Goal: Task Accomplishment & Management: Manage account settings

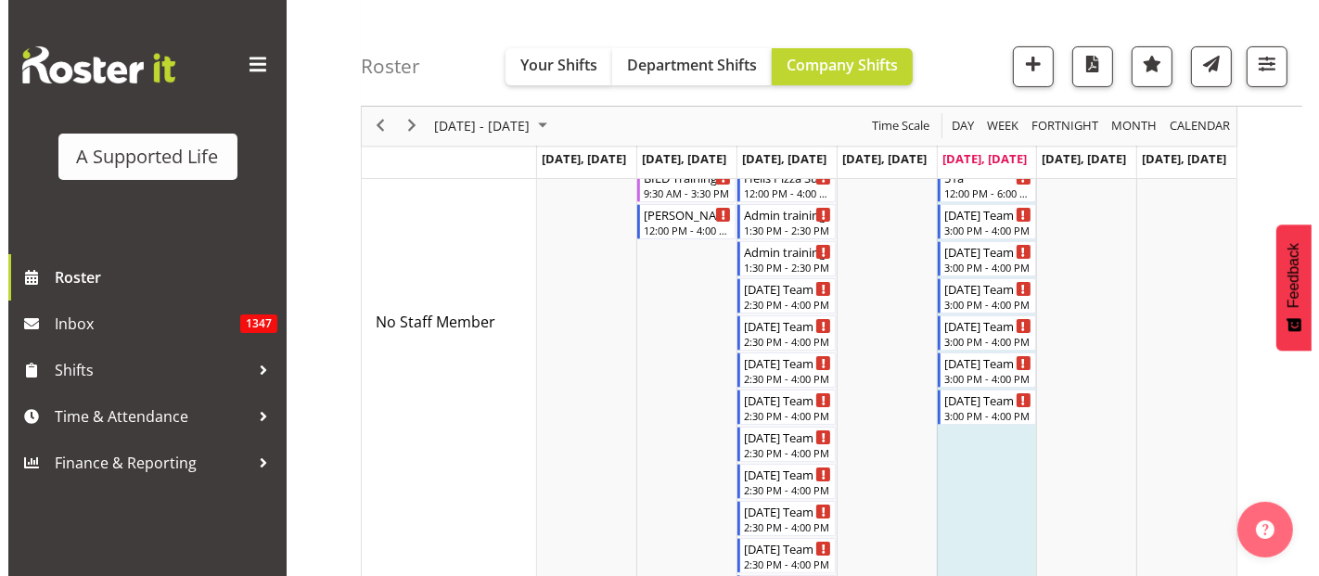
scroll to position [206, 0]
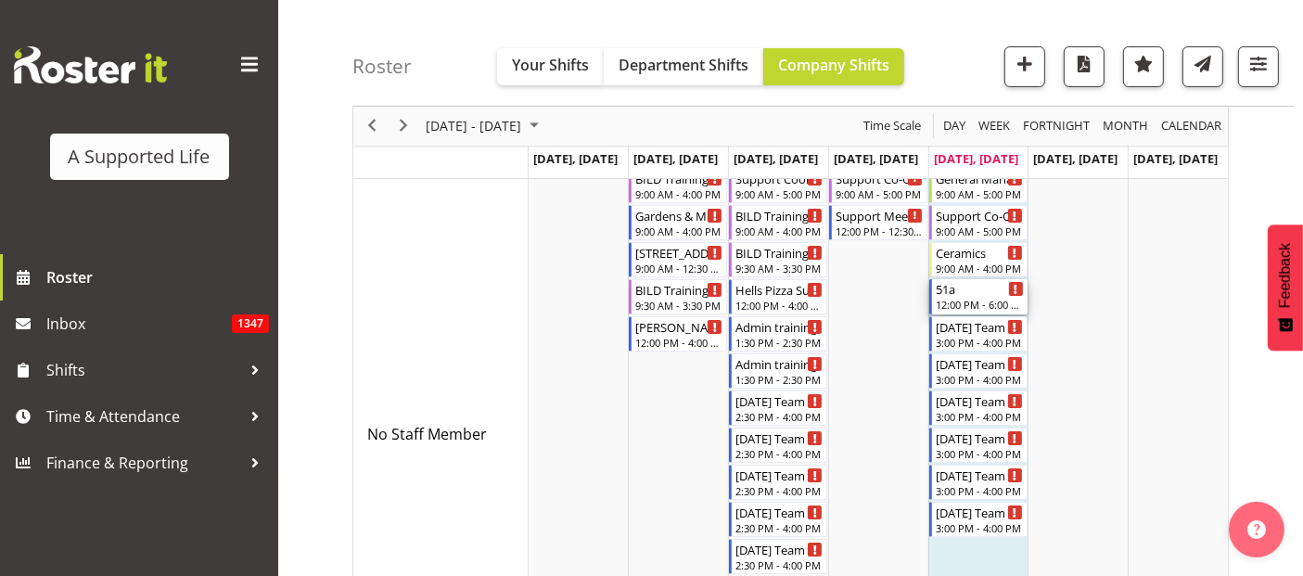
click at [991, 298] on div "12:00 PM - 6:00 PM" at bounding box center [980, 304] width 88 height 15
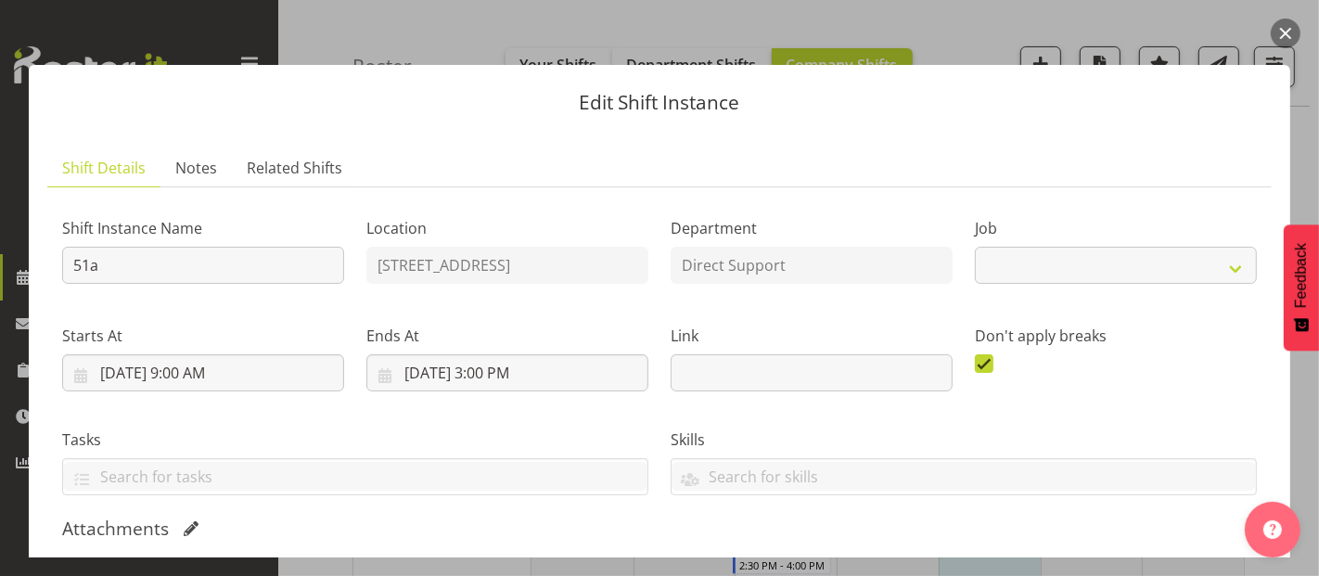
select select "4112"
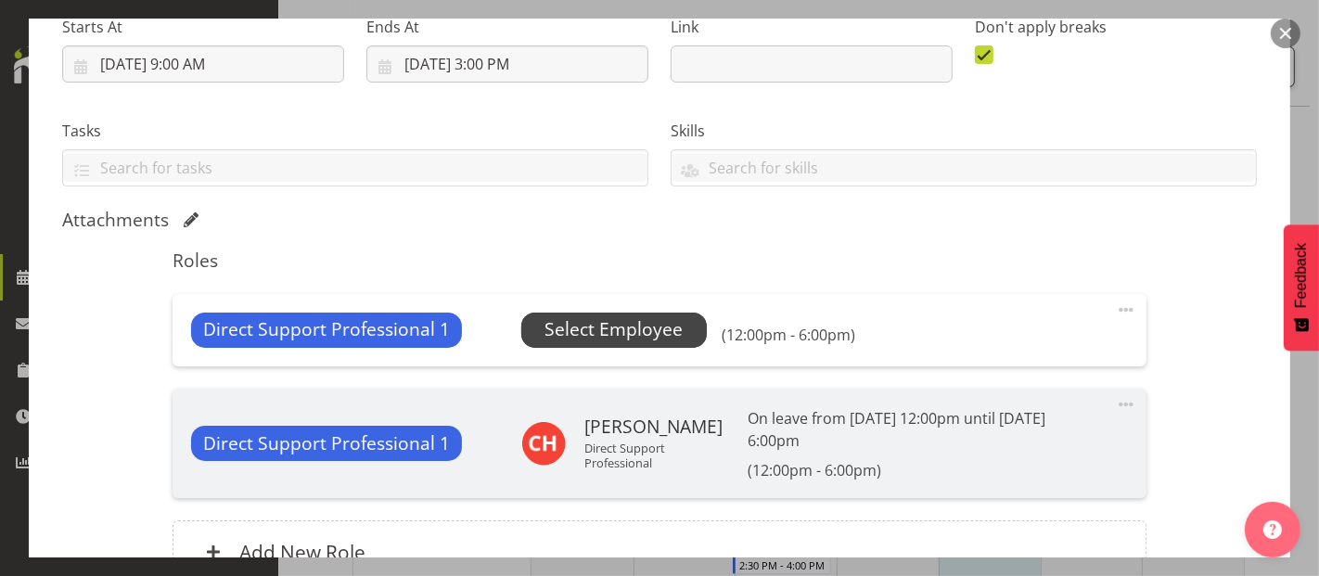
click at [654, 313] on span "Select Employee" at bounding box center [613, 330] width 185 height 35
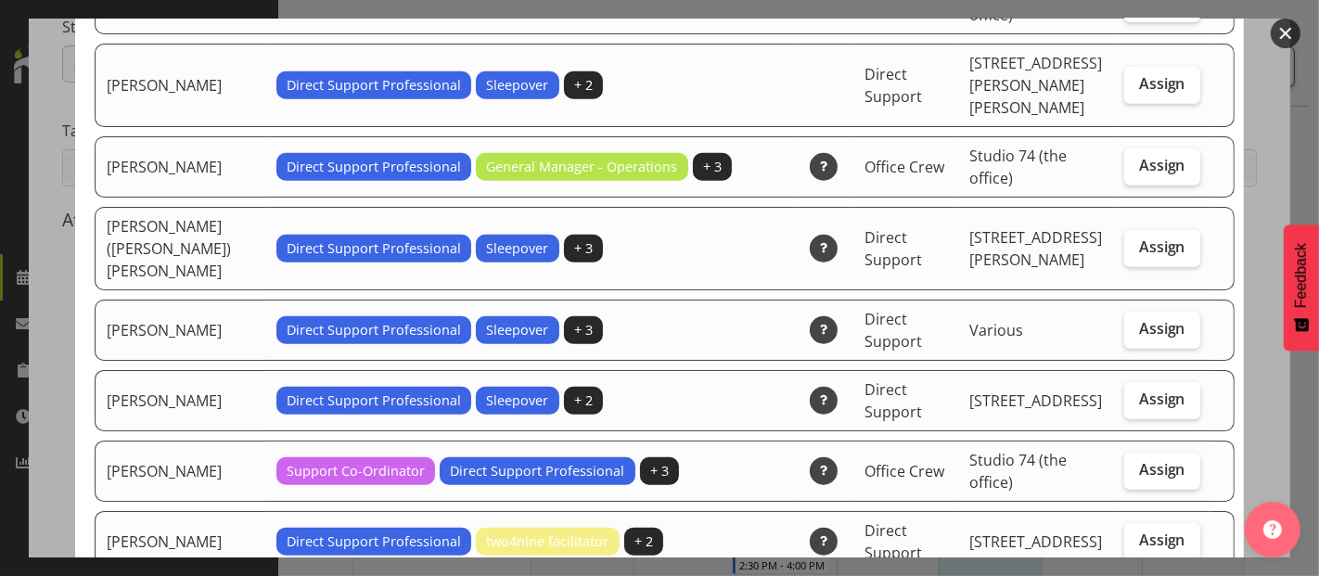
scroll to position [1236, 0]
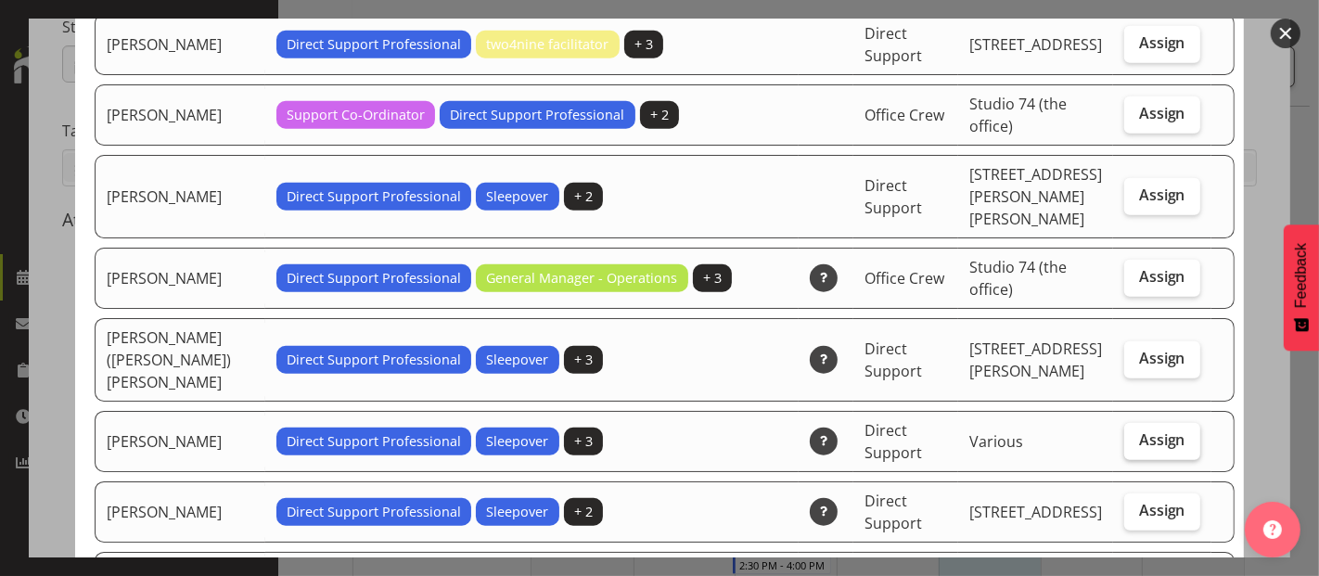
click at [1153, 430] on span "Assign" at bounding box center [1162, 439] width 46 height 19
click at [1136, 434] on input "Assign" at bounding box center [1130, 440] width 12 height 12
checkbox input "true"
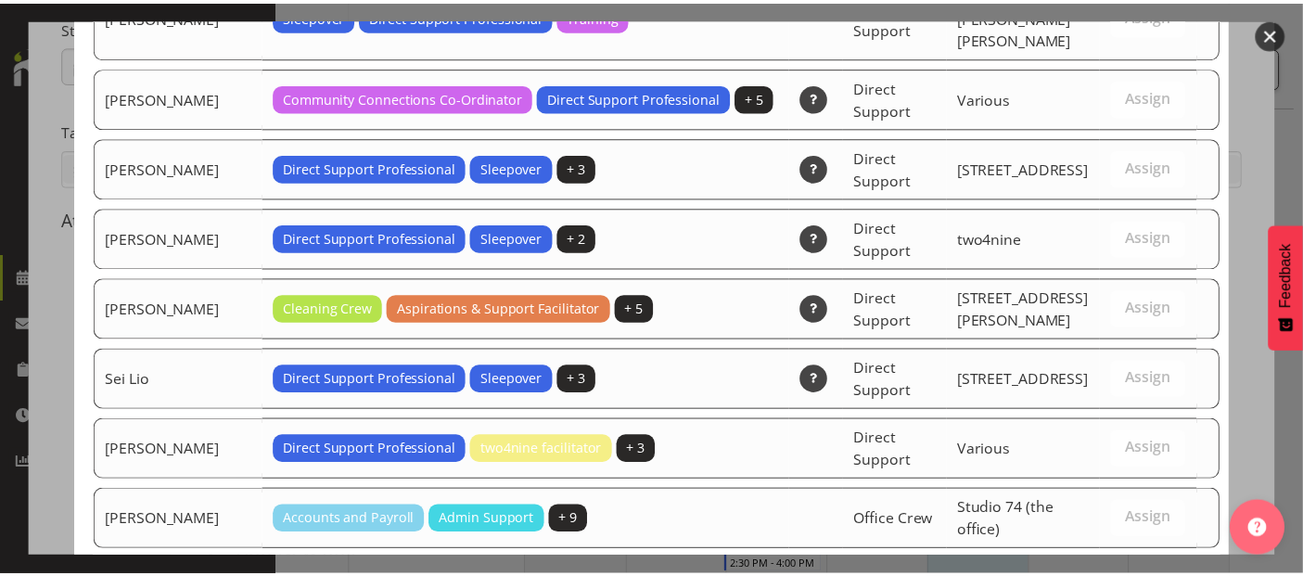
scroll to position [5715, 0]
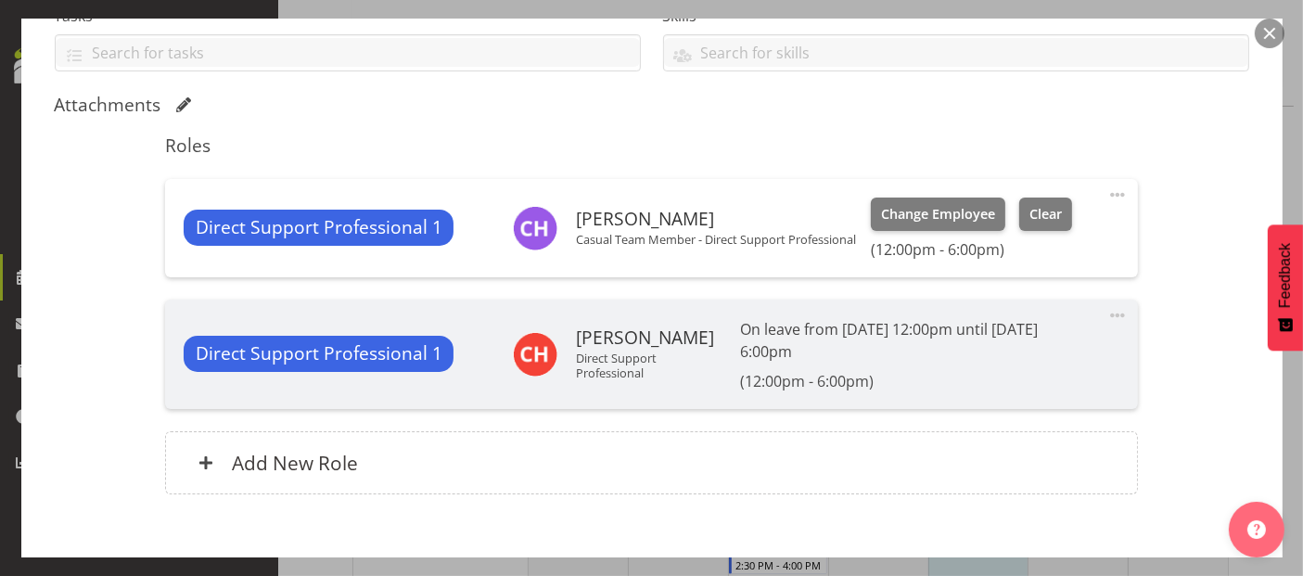
scroll to position [523, 0]
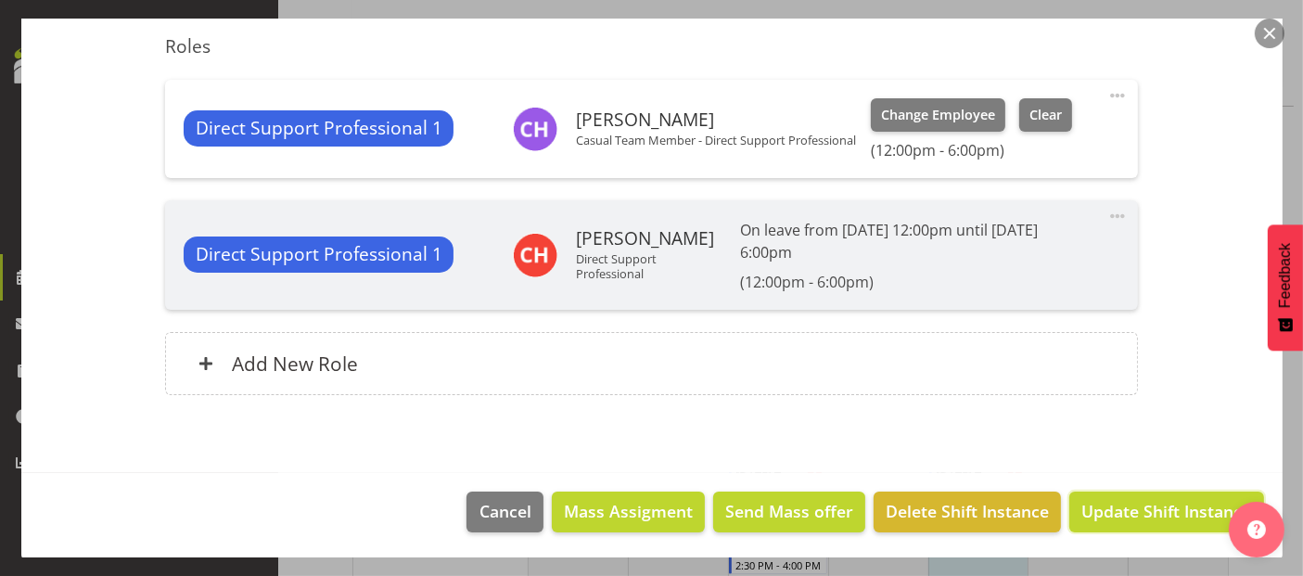
click at [1101, 507] on span "Update Shift Instance" at bounding box center [1166, 511] width 170 height 24
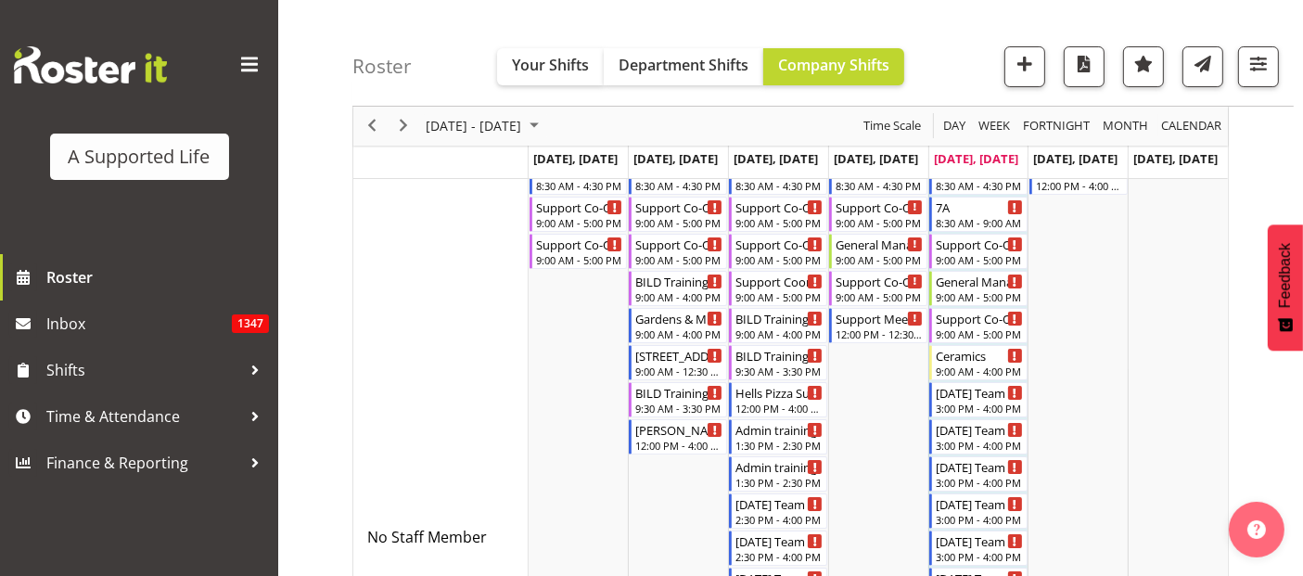
scroll to position [206, 0]
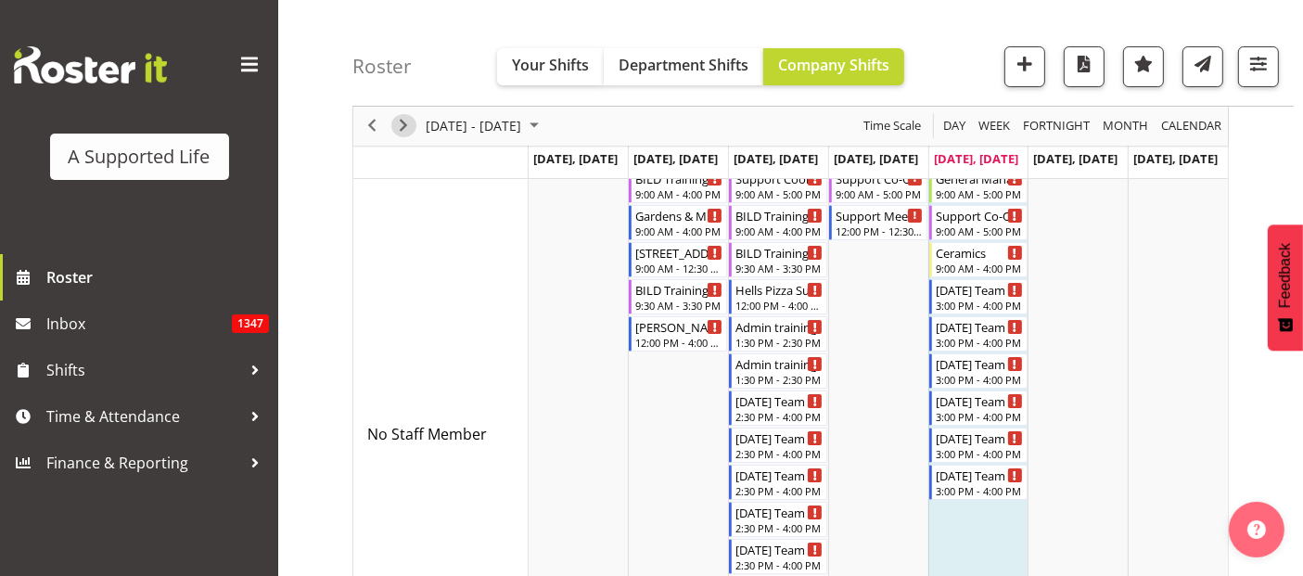
drag, startPoint x: 400, startPoint y: 127, endPoint x: 718, endPoint y: 471, distance: 468.6
click at [400, 126] on span "Next" at bounding box center [403, 126] width 22 height 23
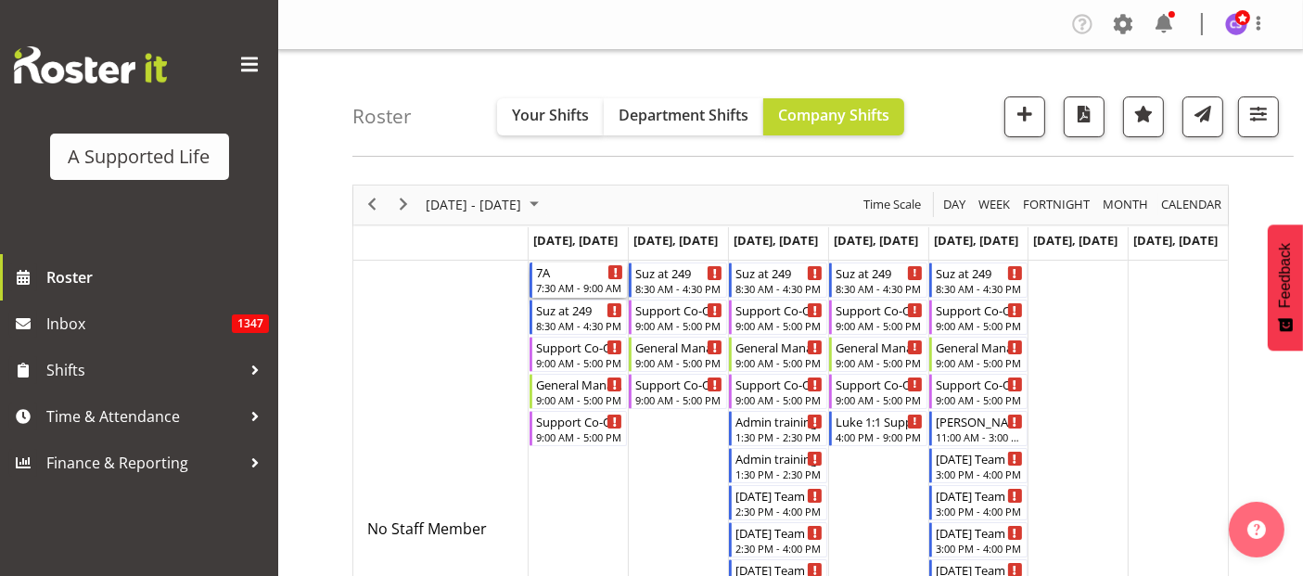
click at [585, 286] on div "7:30 AM - 9:00 AM" at bounding box center [580, 287] width 88 height 15
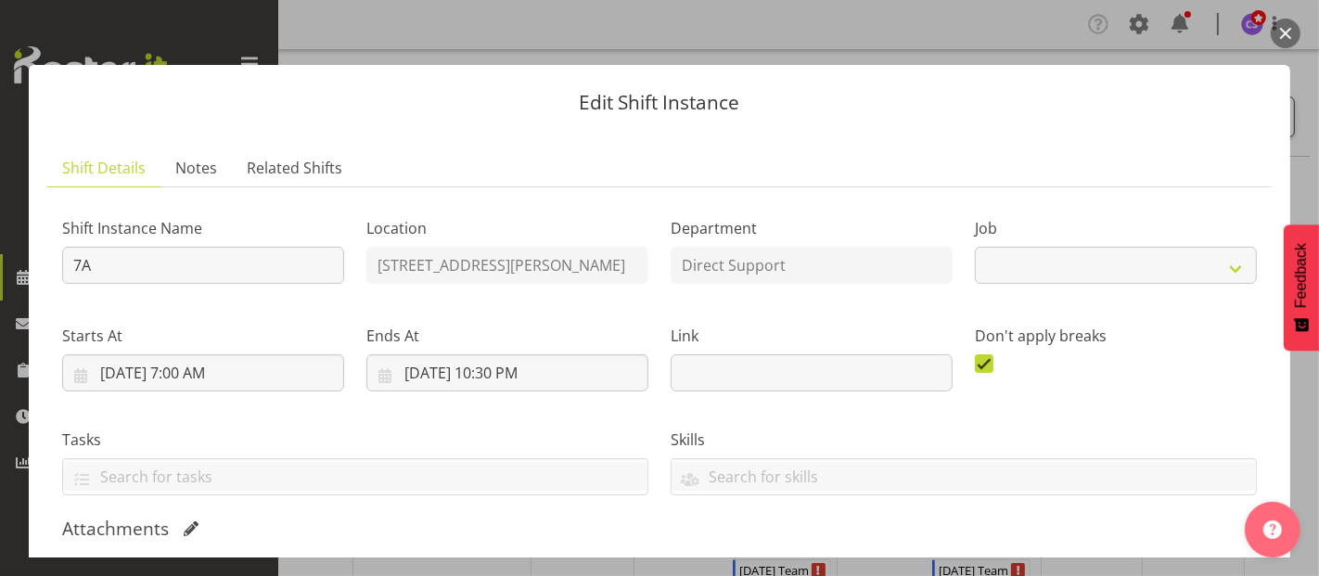
select select "4112"
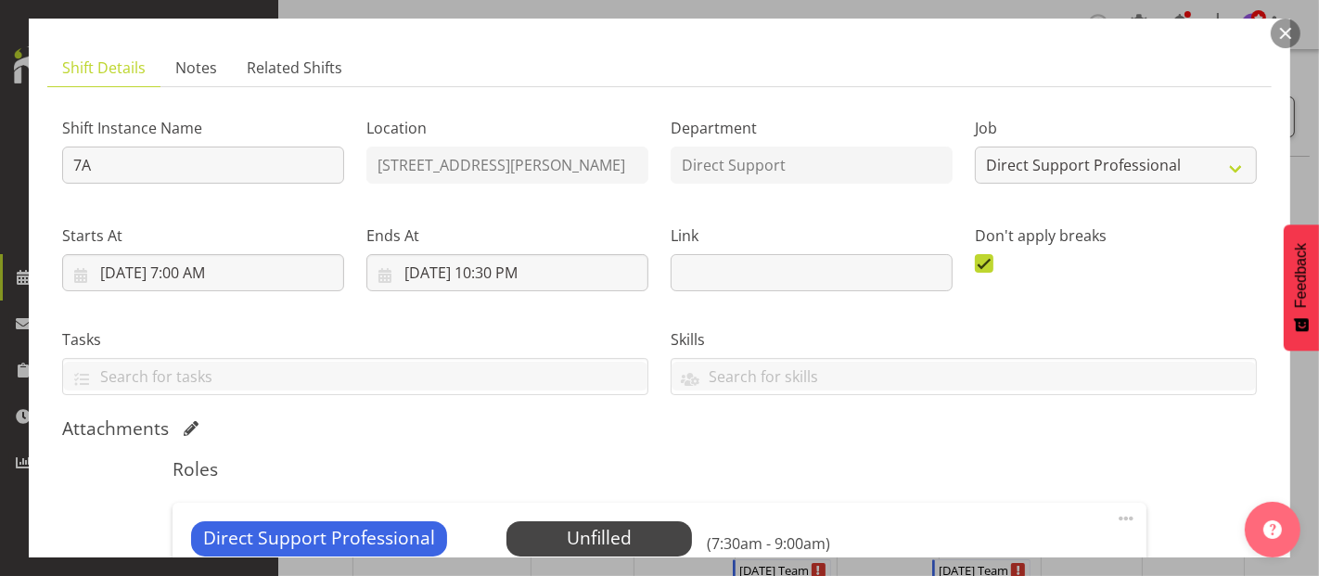
scroll to position [309, 0]
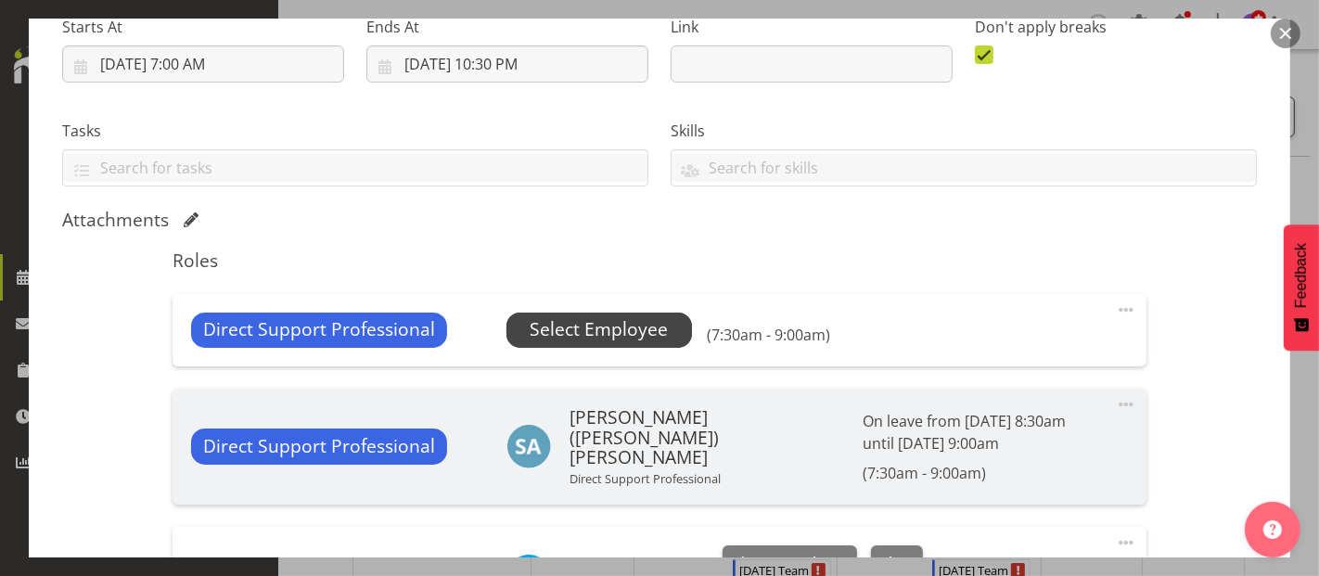
click at [643, 341] on span "Select Employee" at bounding box center [599, 329] width 138 height 27
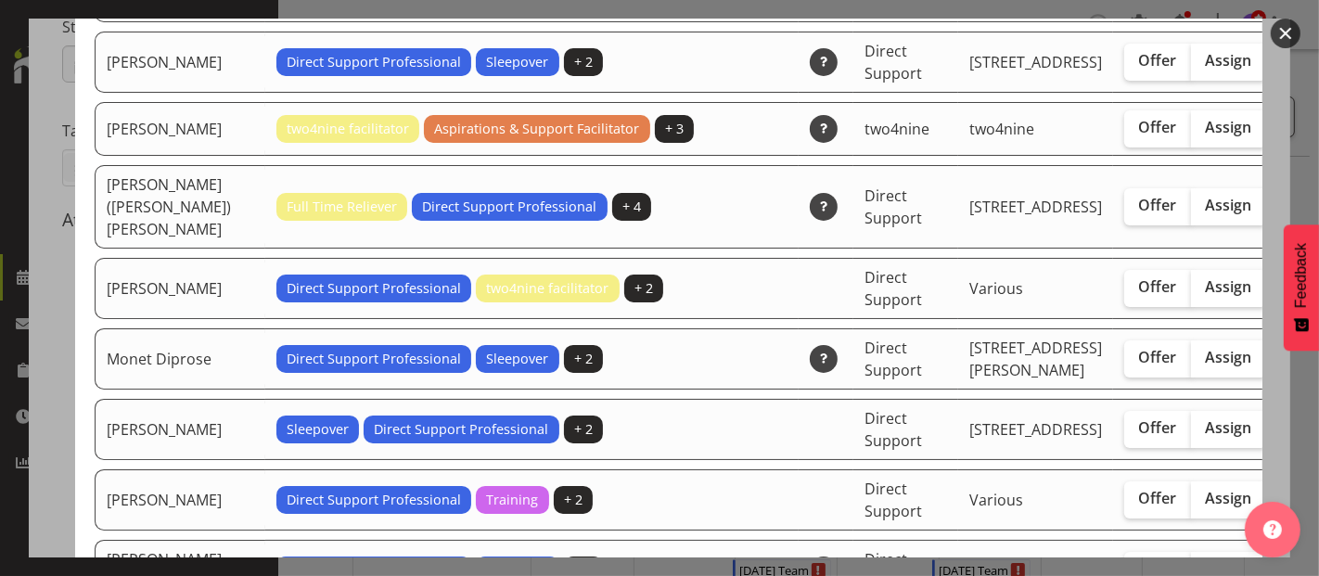
scroll to position [4019, 0]
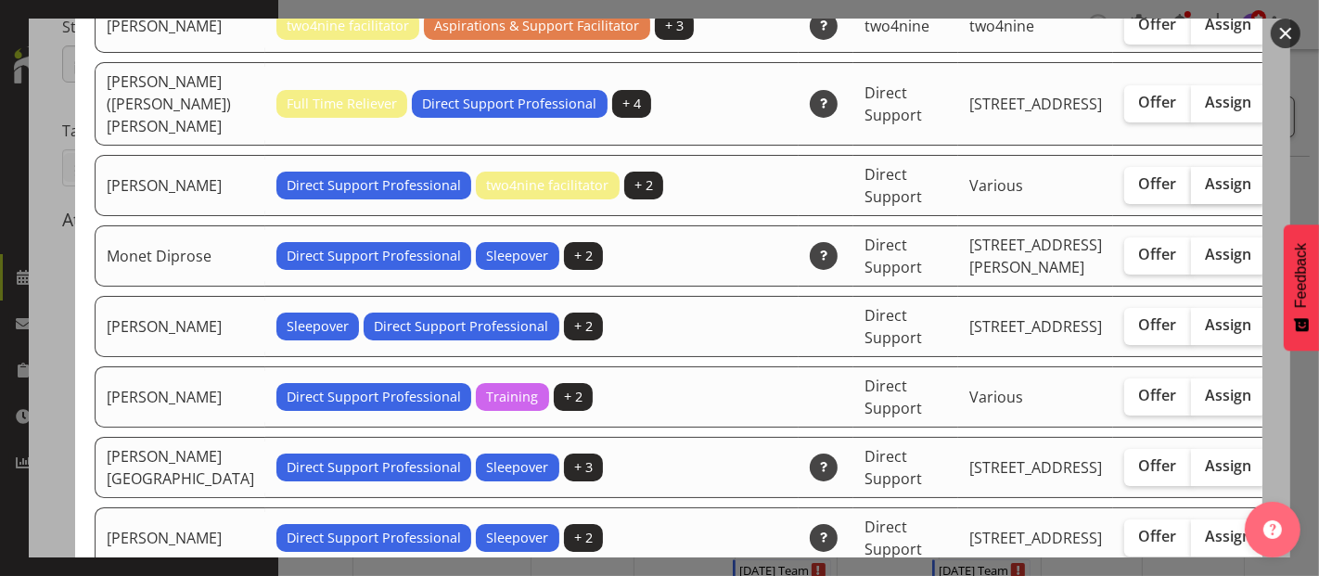
drag, startPoint x: 1139, startPoint y: 341, endPoint x: 1170, endPoint y: 338, distance: 30.8
click at [1206, 193] on span "Assign" at bounding box center [1229, 183] width 46 height 19
click at [1191, 190] on input "Assign" at bounding box center [1197, 184] width 12 height 12
checkbox input "true"
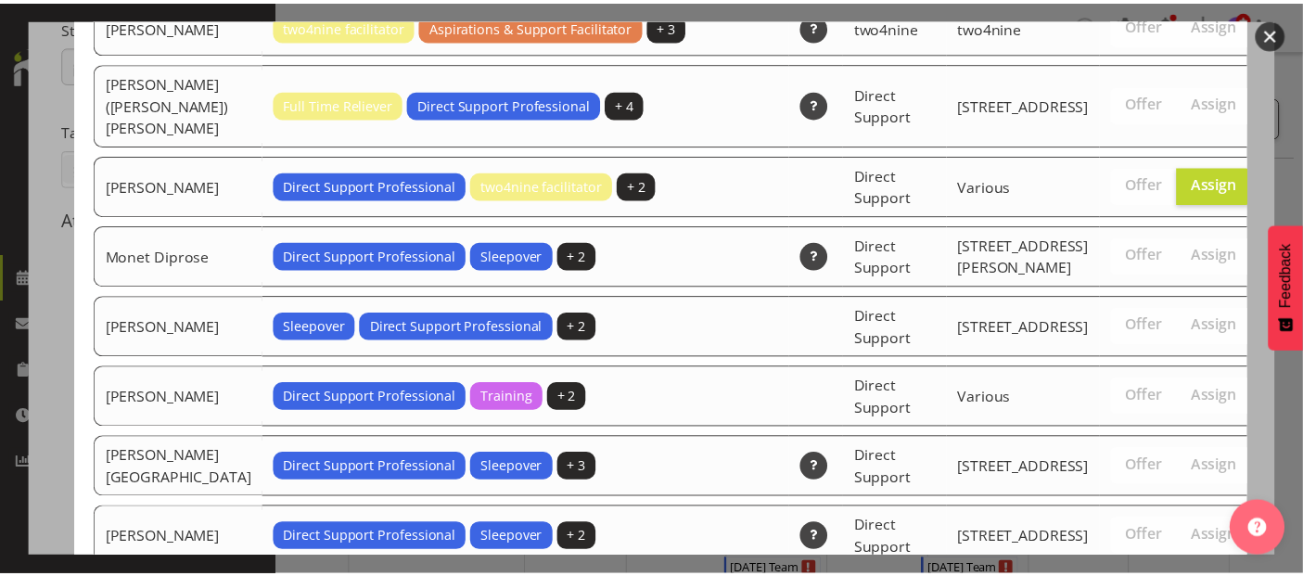
scroll to position [6049, 0]
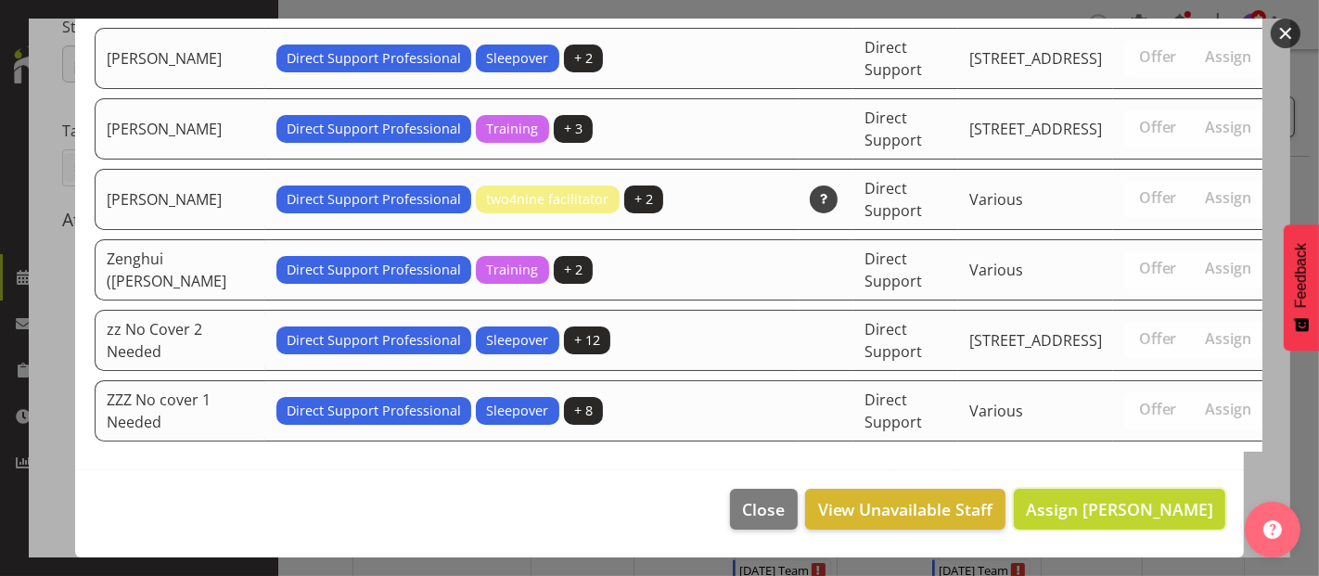
drag, startPoint x: 1136, startPoint y: 498, endPoint x: 1133, endPoint y: 487, distance: 11.5
click at [1133, 499] on span "Assign Min Guo" at bounding box center [1119, 509] width 187 height 22
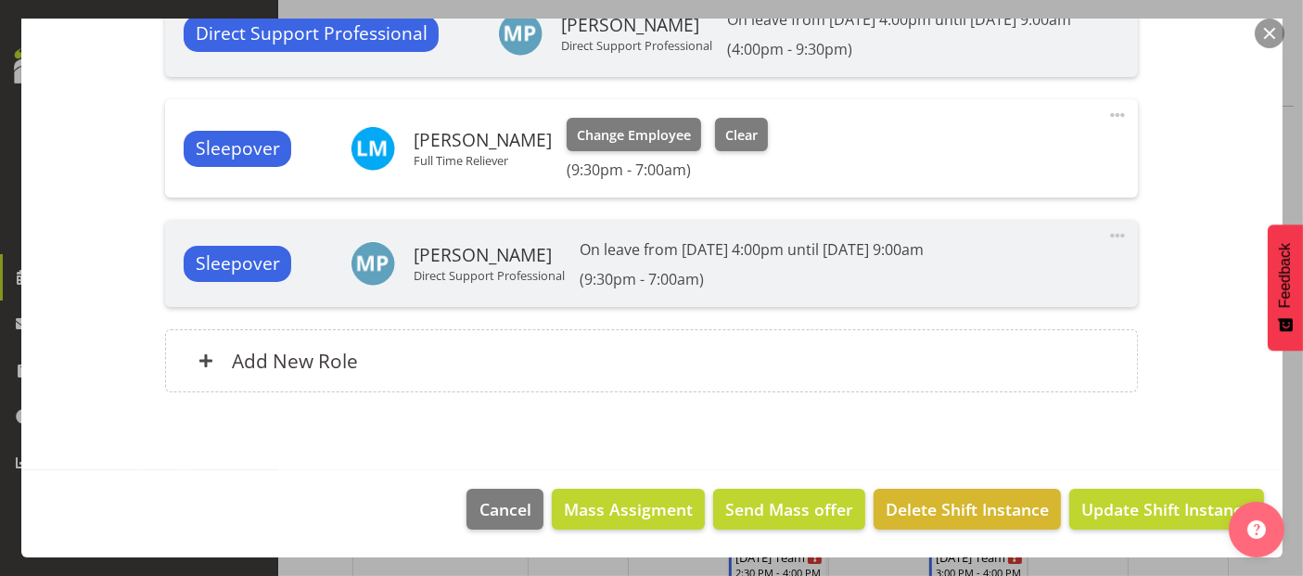
scroll to position [412, 0]
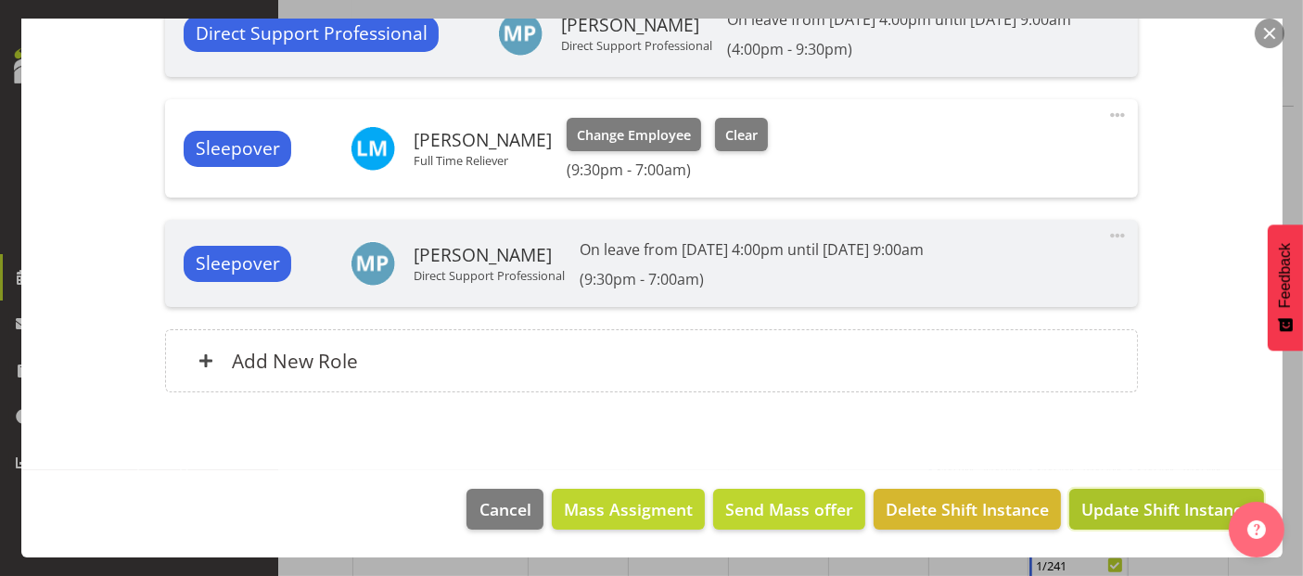
click at [1144, 510] on span "Update Shift Instance" at bounding box center [1166, 509] width 170 height 24
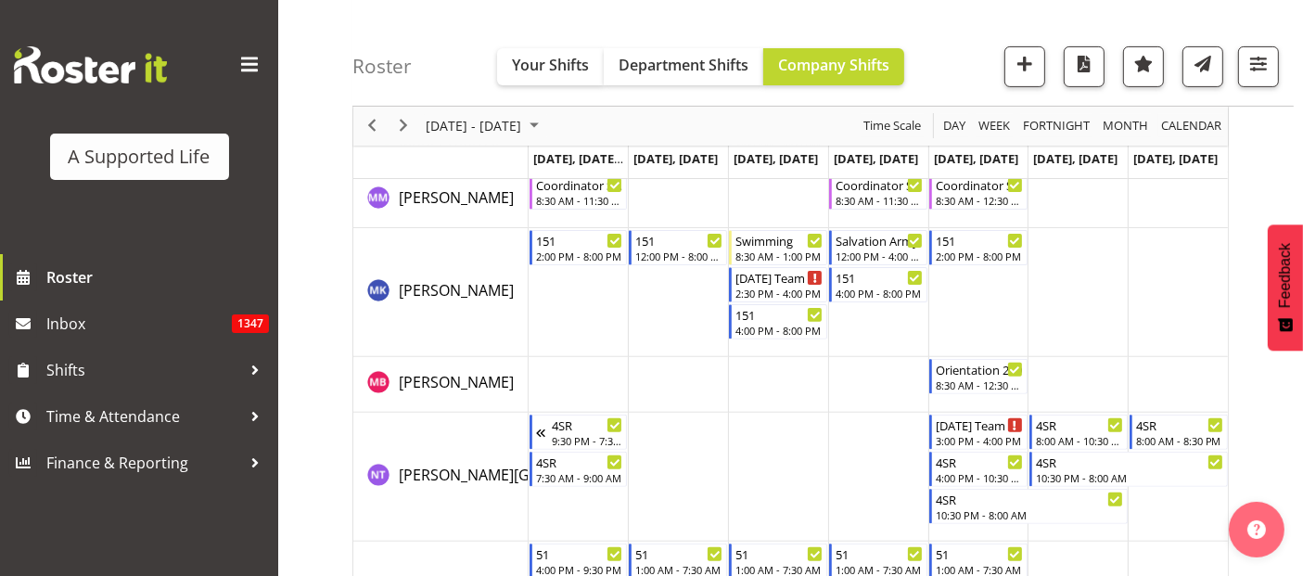
scroll to position [7729, 0]
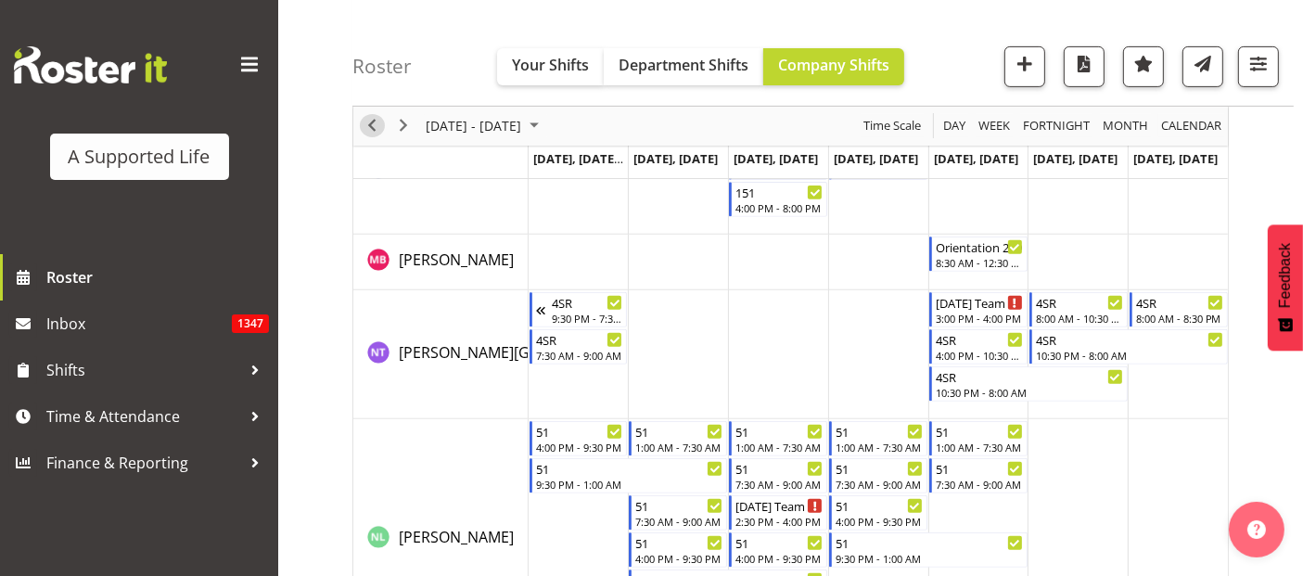
click at [371, 125] on span "Previous" at bounding box center [372, 126] width 22 height 23
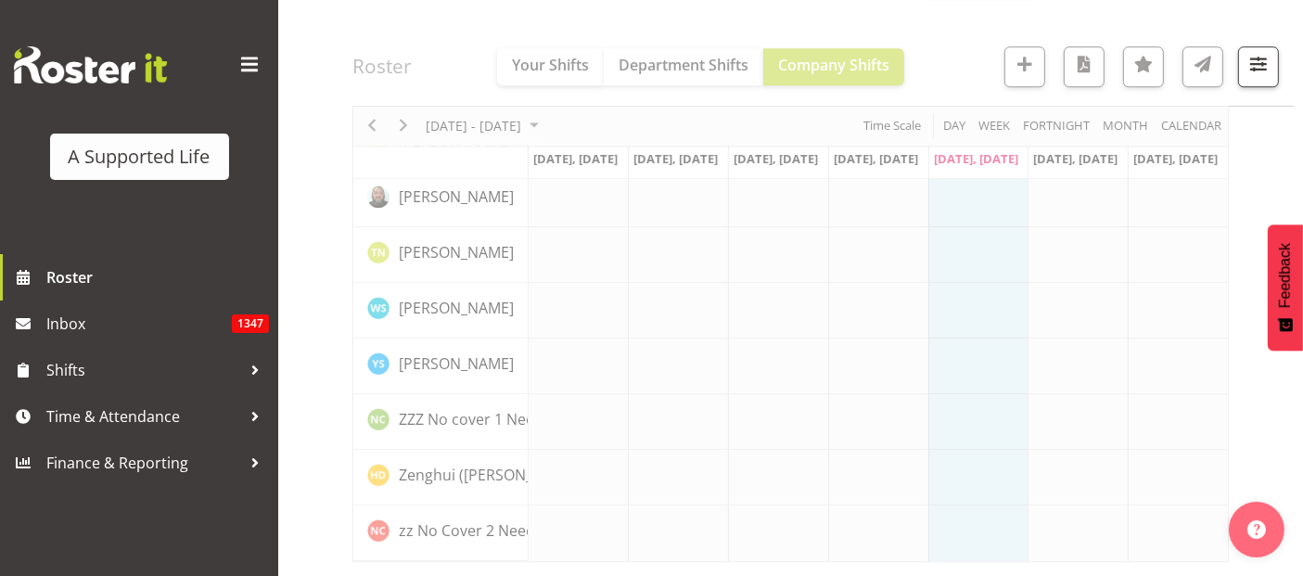
scroll to position [5317, 0]
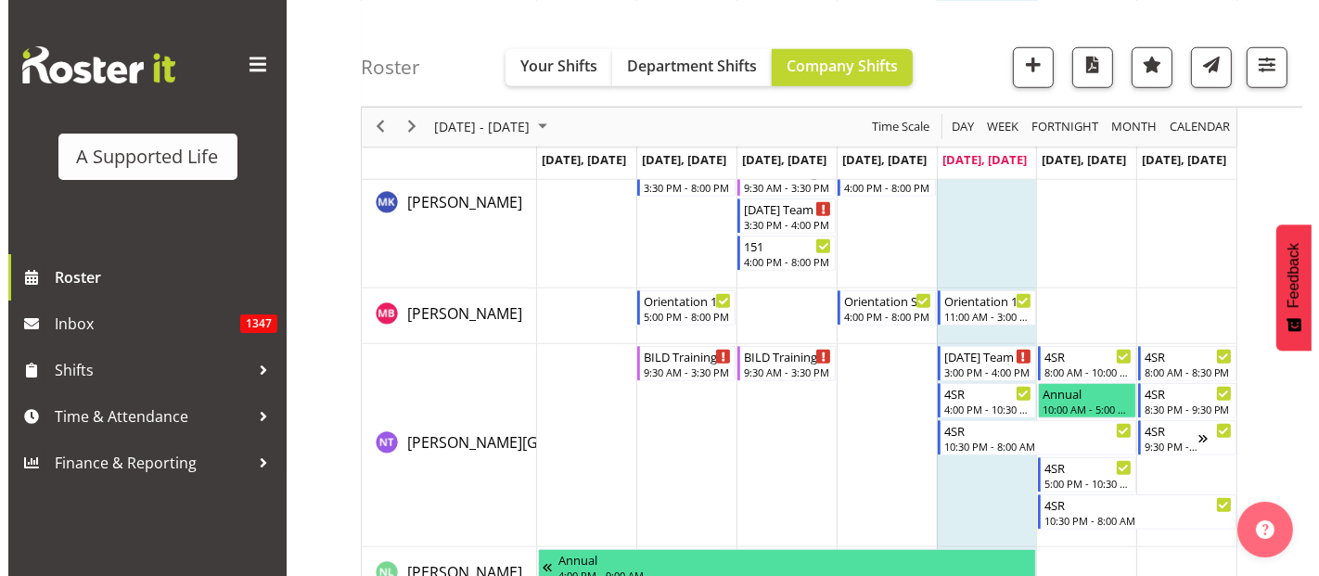
scroll to position [8614, 0]
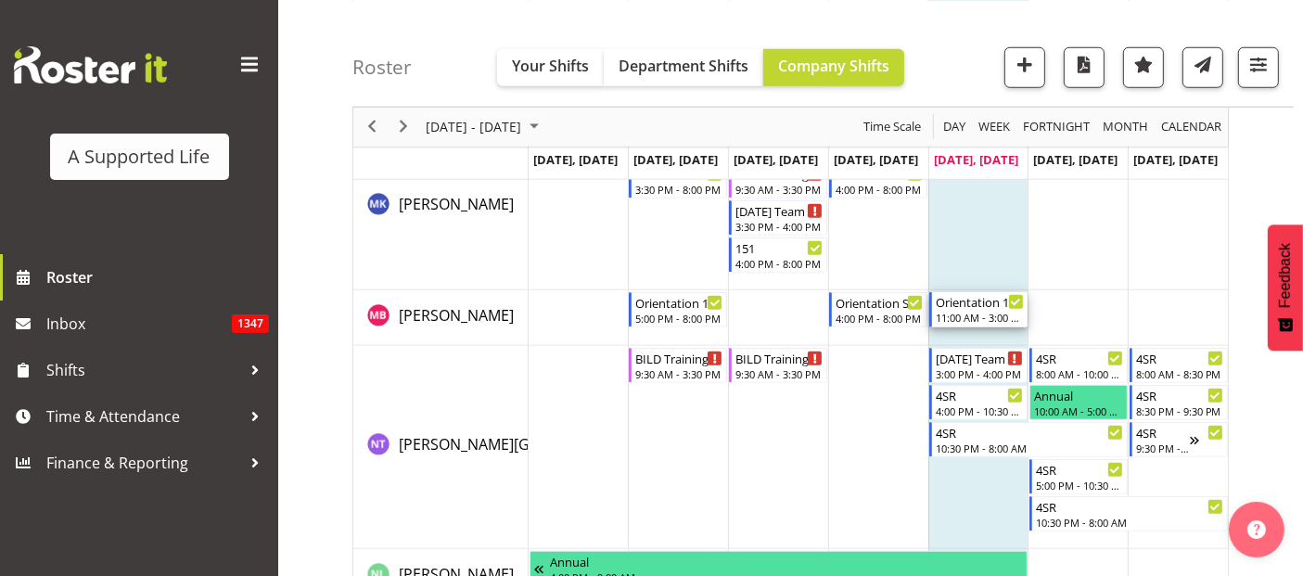
click at [978, 301] on div "Orientation 12b Coletta" at bounding box center [980, 301] width 88 height 19
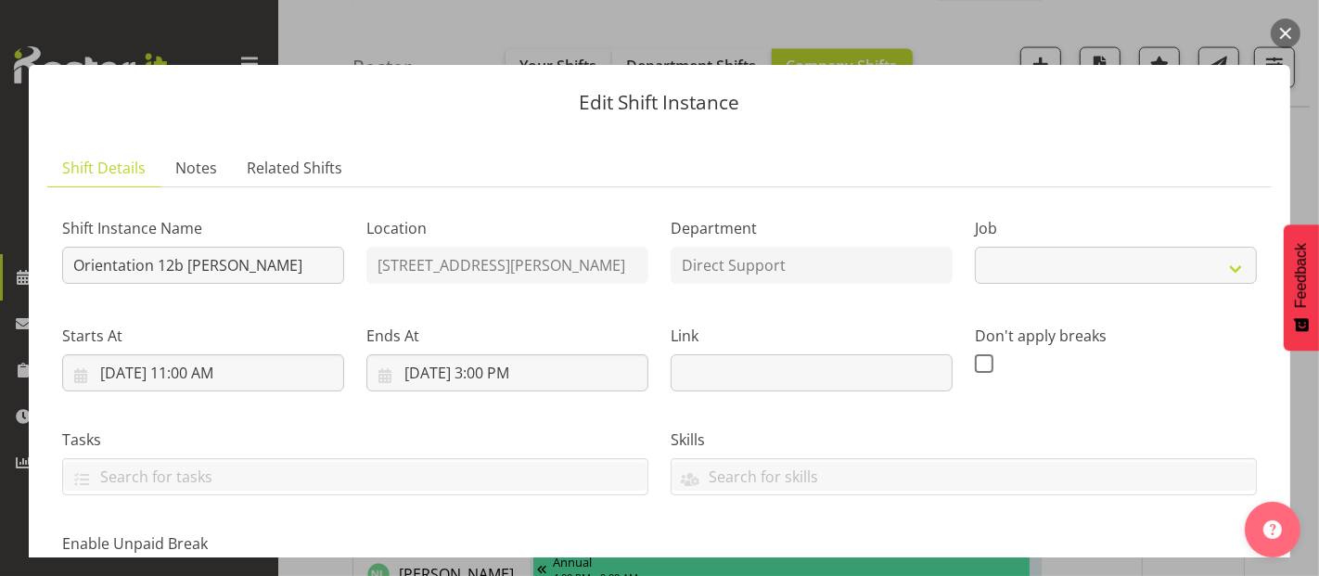
scroll to position [412, 0]
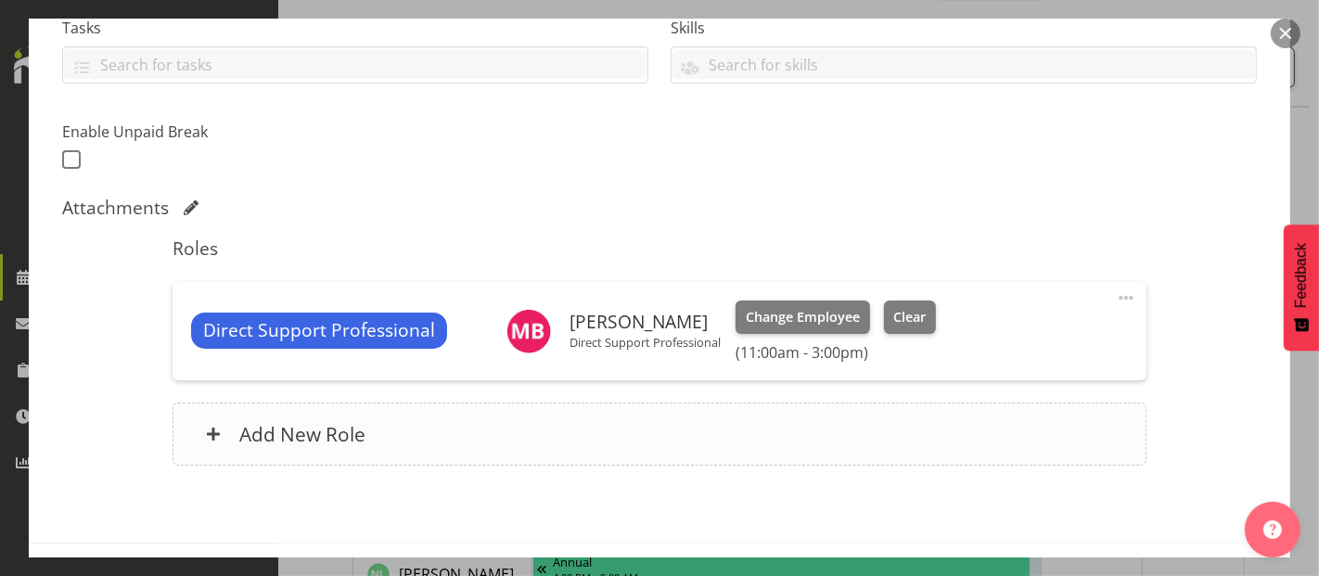
select select "4112"
click at [1115, 292] on span at bounding box center [1126, 298] width 22 height 22
click at [977, 334] on link "Edit" at bounding box center [1048, 338] width 178 height 33
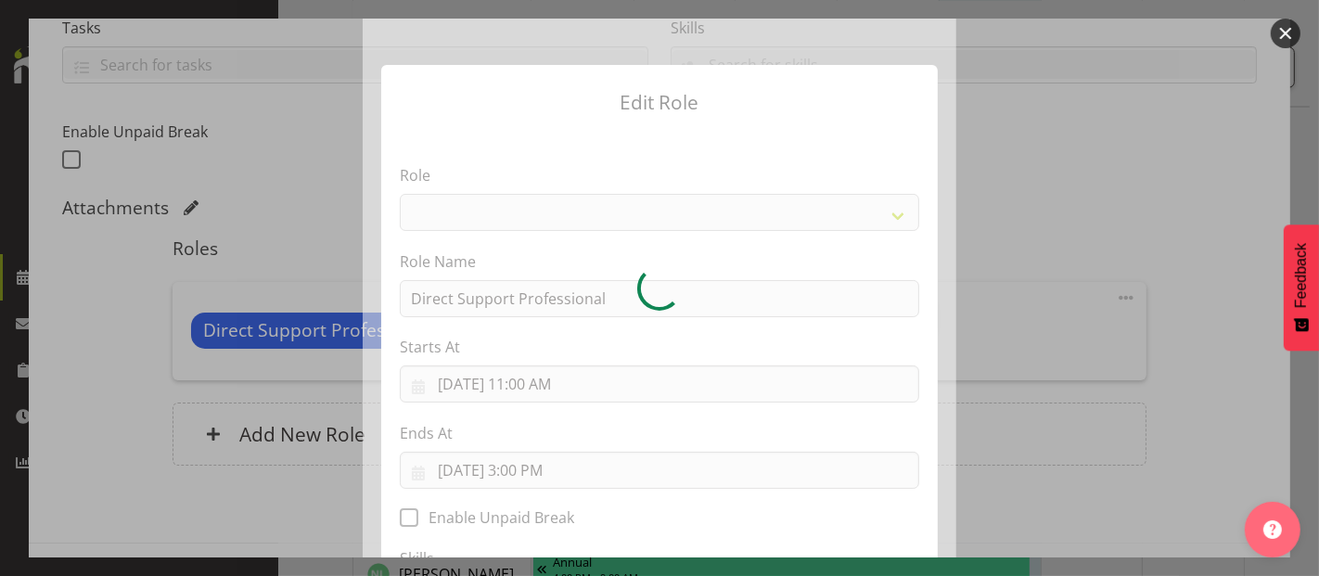
select select "519"
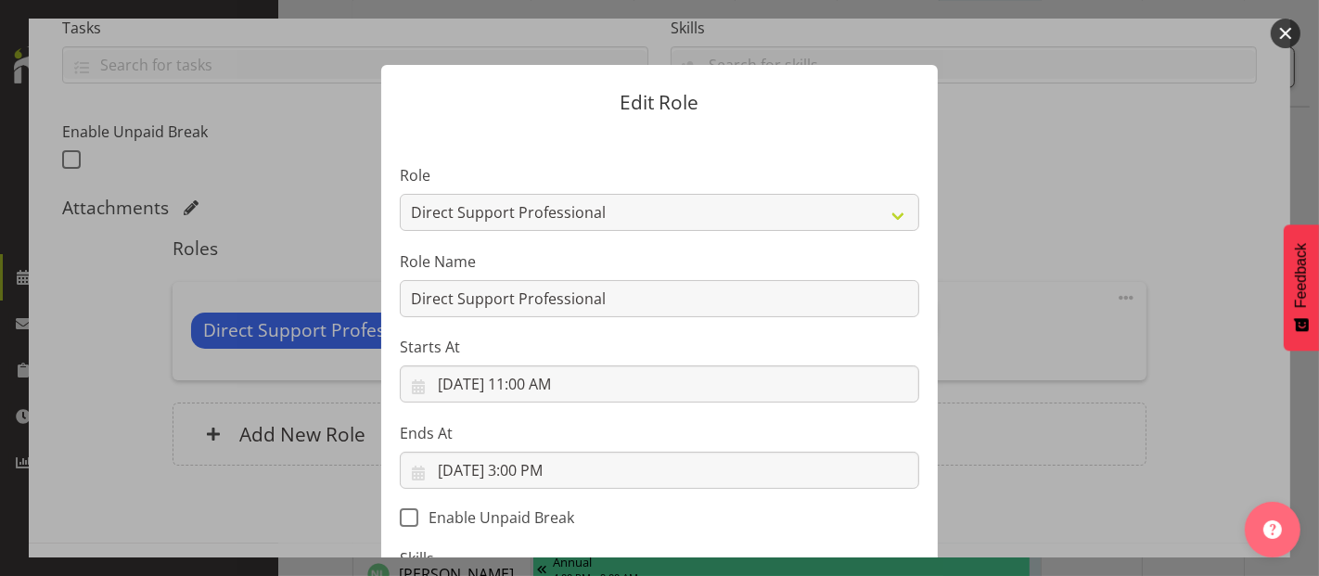
click at [547, 470] on section "Role Accounts and Payroll Admin Support Aspirations & Support Facilitator Chief…" at bounding box center [659, 434] width 556 height 607
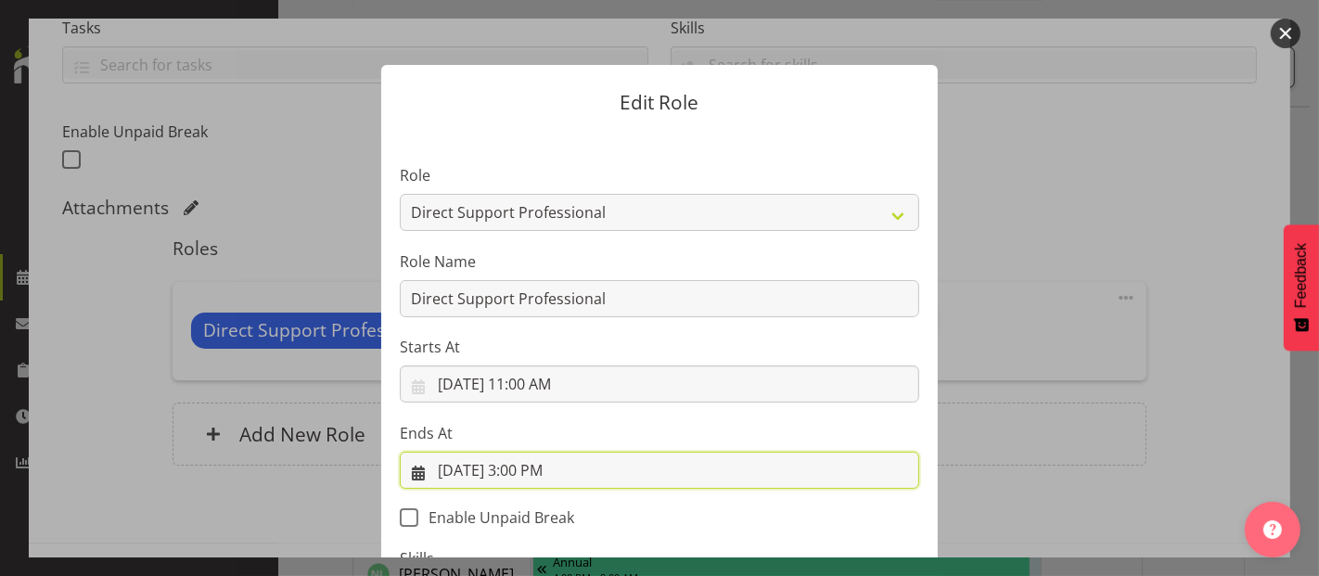
click at [546, 468] on input "9/19/2025, 3:00 PM" at bounding box center [659, 470] width 519 height 37
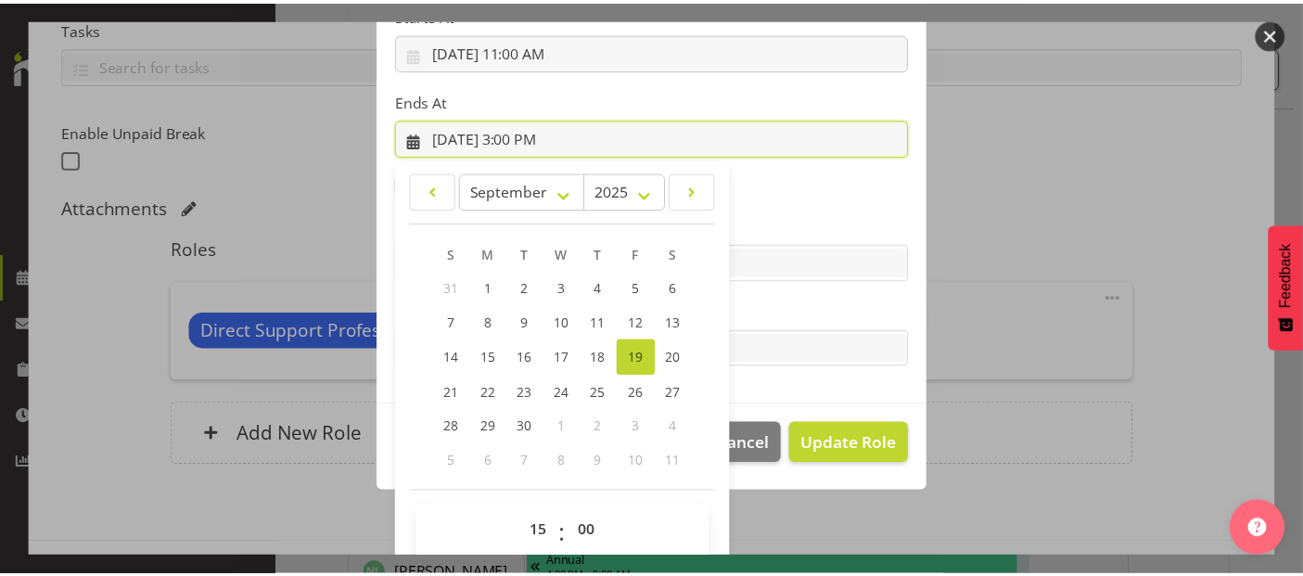
scroll to position [353, 0]
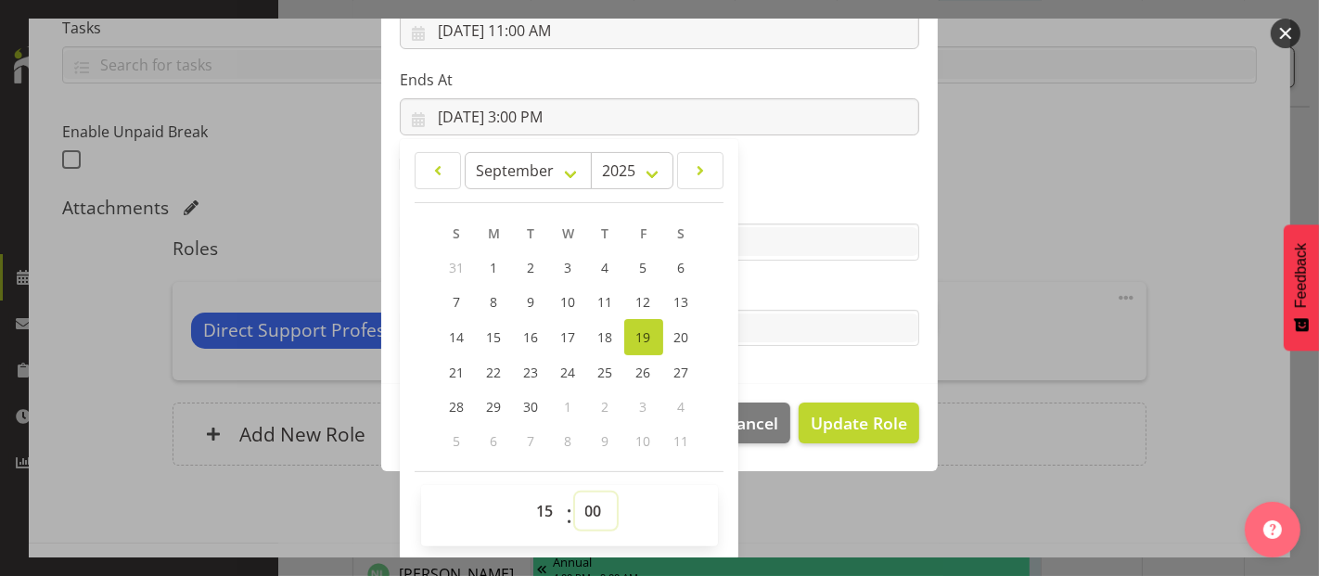
click at [583, 509] on select "00 01 02 03 04 05 06 07 08 09 10 11 12 13 14 15 16 17 18 19 20 21 22 23 24 25 2…" at bounding box center [596, 510] width 42 height 37
select select "30"
click at [575, 492] on select "00 01 02 03 04 05 06 07 08 09 10 11 12 13 14 15 16 17 18 19 20 21 22 23 24 25 2…" at bounding box center [596, 510] width 42 height 37
type input "9/19/2025, 3:30 PM"
click at [866, 415] on span "Update Role" at bounding box center [859, 423] width 96 height 24
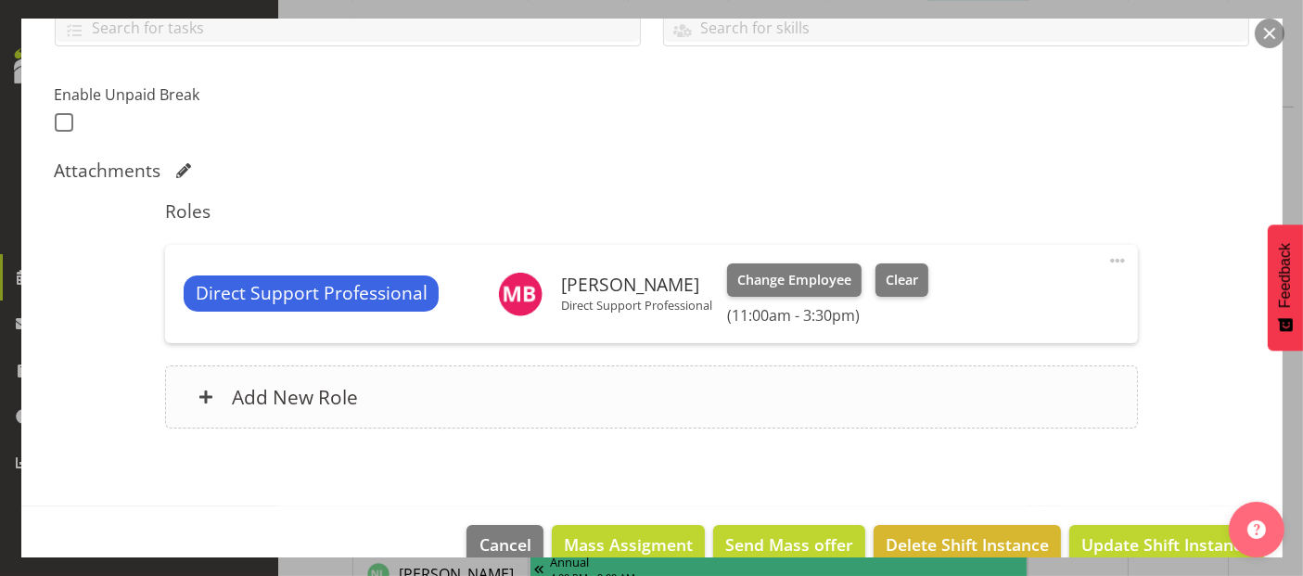
scroll to position [482, 0]
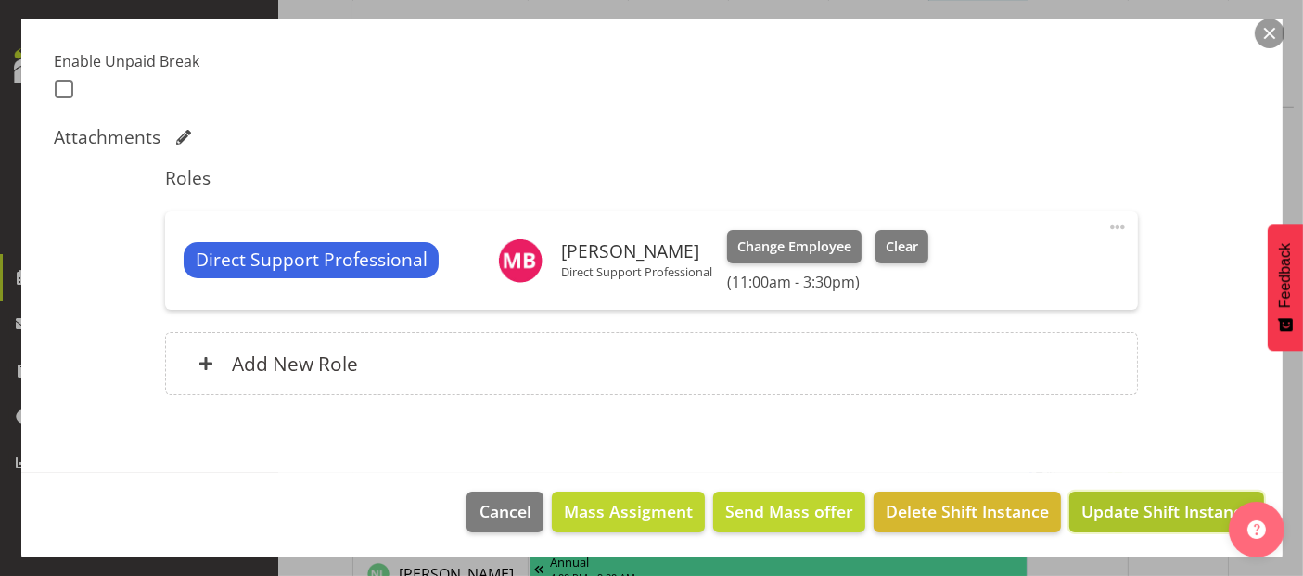
click at [1128, 506] on span "Update Shift Instance" at bounding box center [1166, 511] width 170 height 24
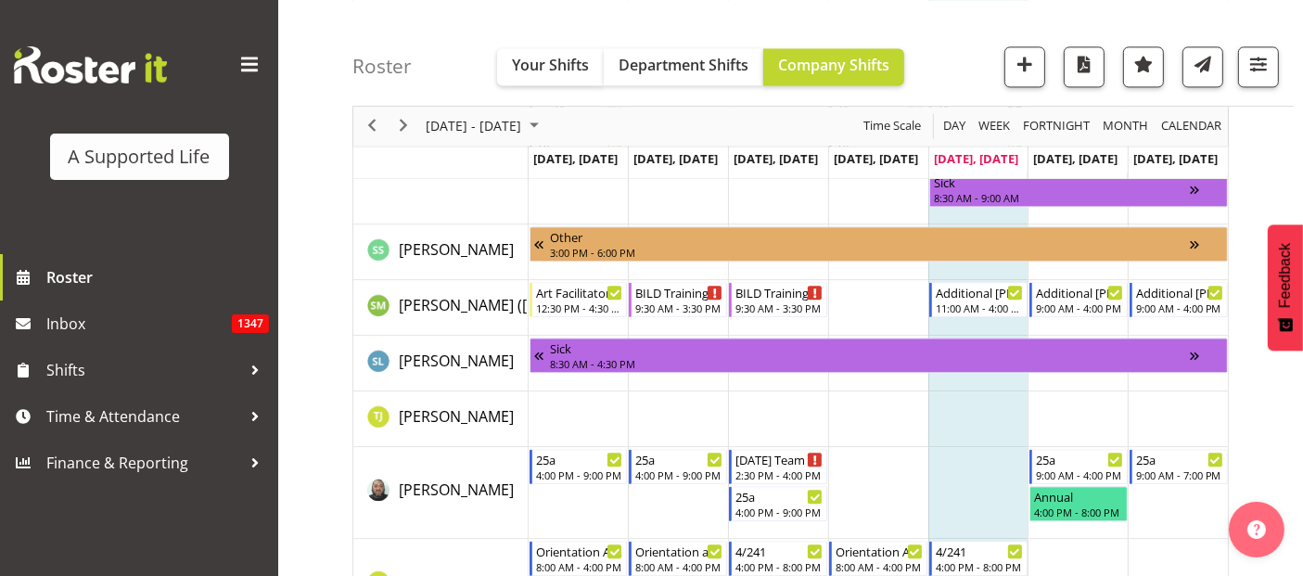
scroll to position [11439, 0]
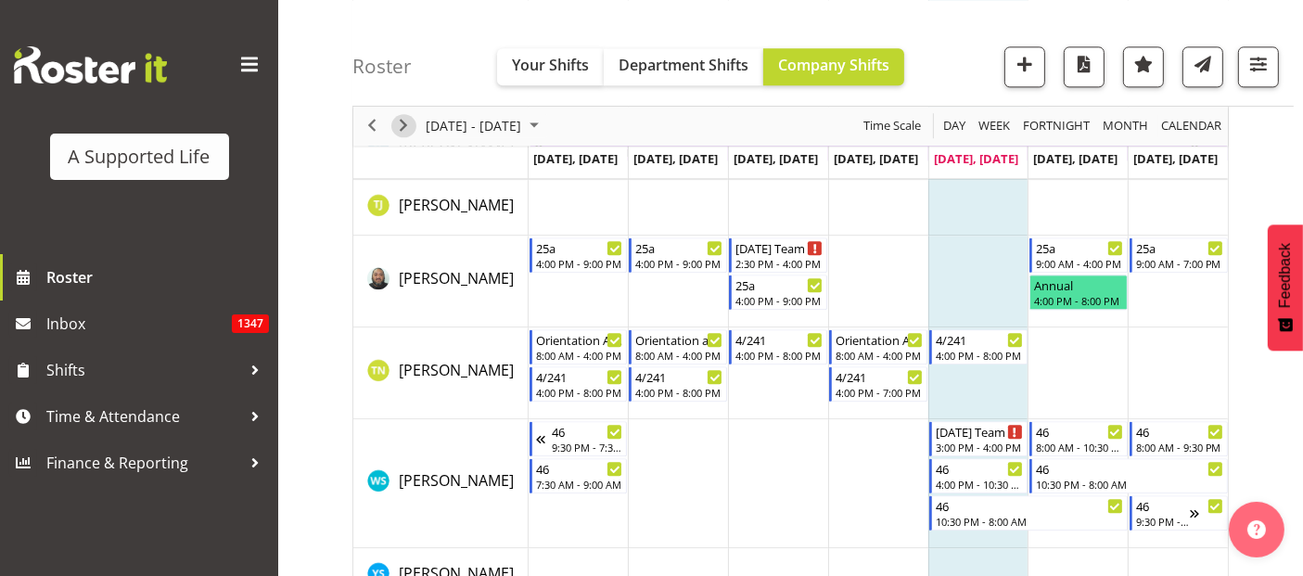
click at [402, 121] on span "Next" at bounding box center [403, 126] width 22 height 23
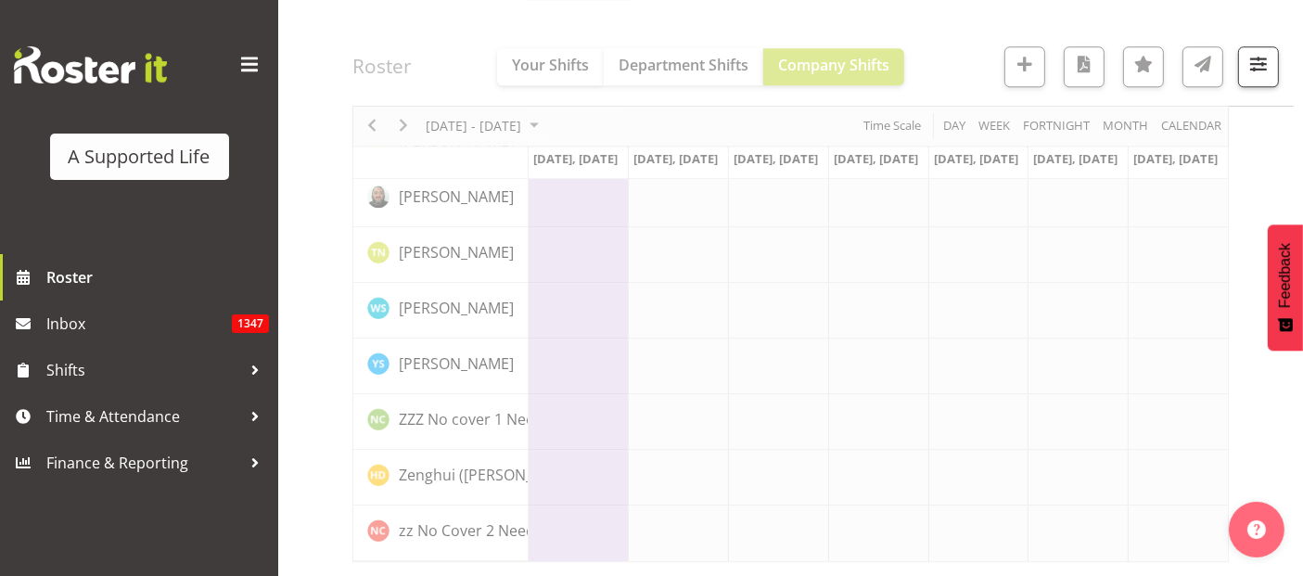
scroll to position [5317, 0]
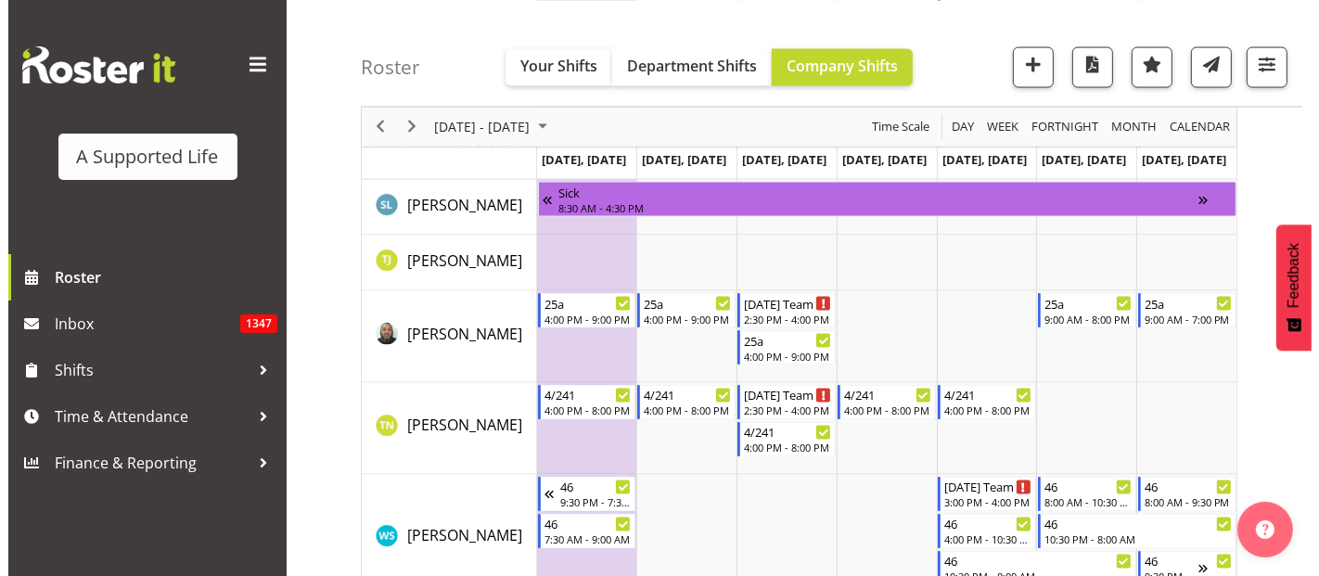
scroll to position [10272, 0]
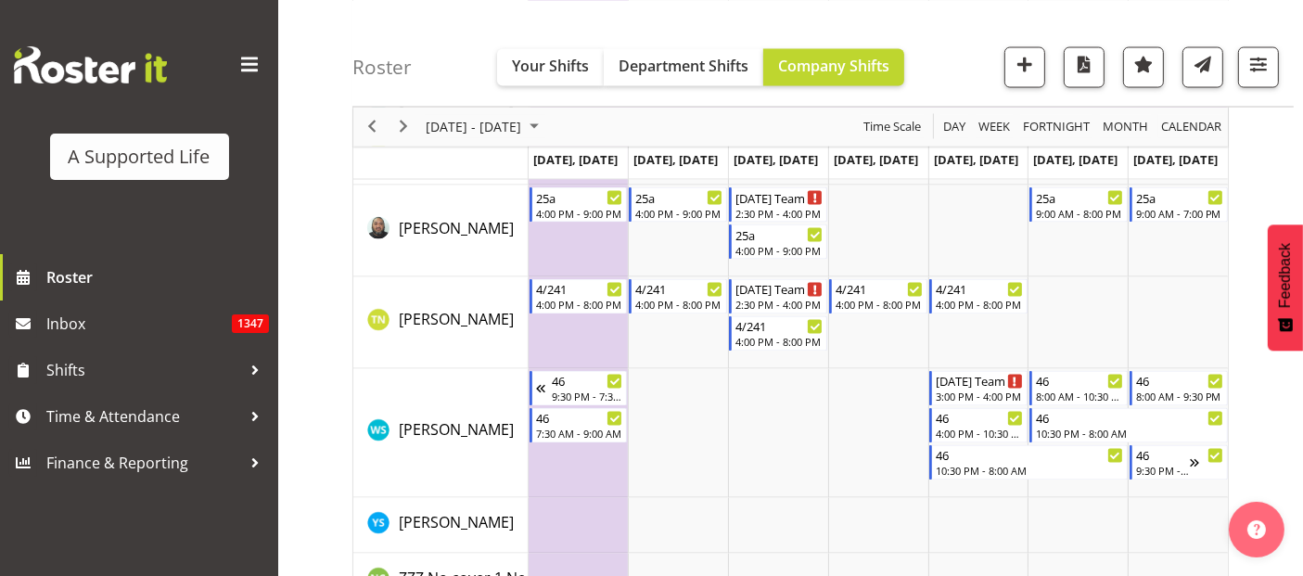
click at [592, 340] on td "Timeline Week of September 26, 2025" at bounding box center [579, 323] width 100 height 92
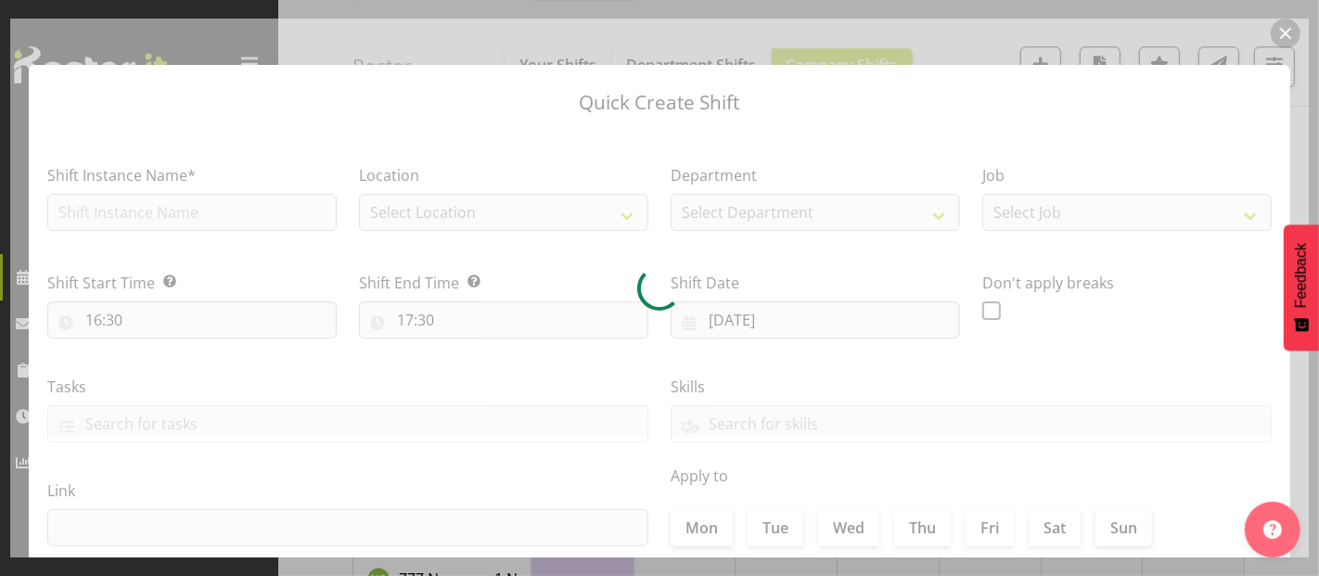
type input "22/09/2025"
checkbox input "true"
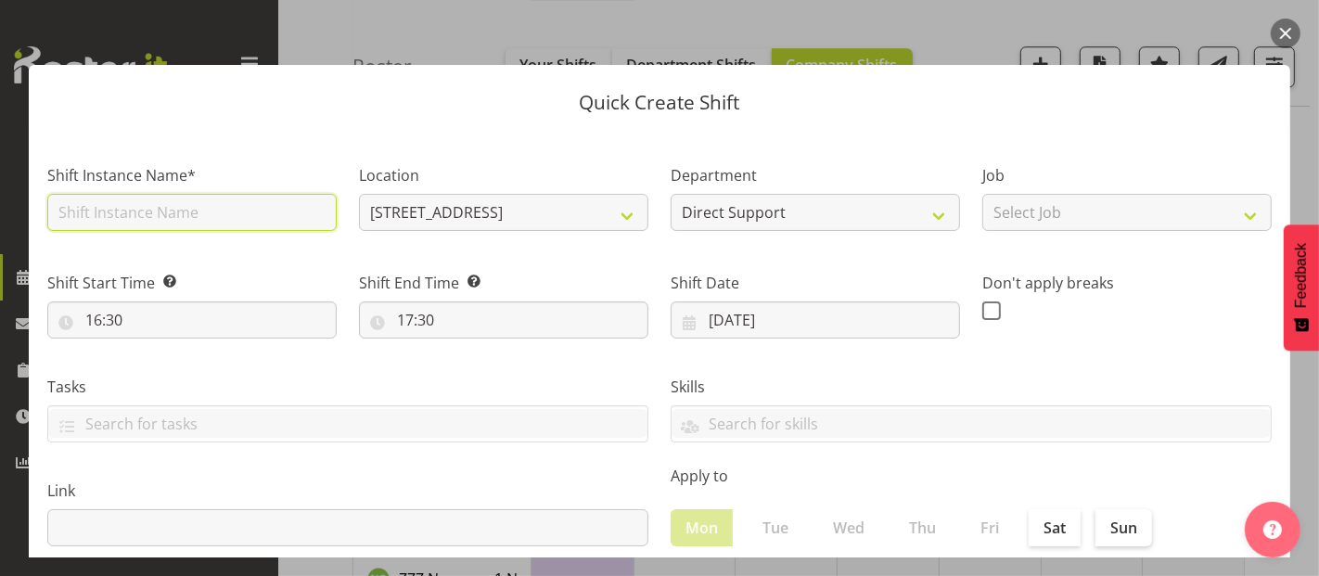
drag, startPoint x: 201, startPoint y: 216, endPoint x: 215, endPoint y: 209, distance: 15.8
click at [201, 215] on input "text" at bounding box center [191, 212] width 289 height 37
type input "Orientation"
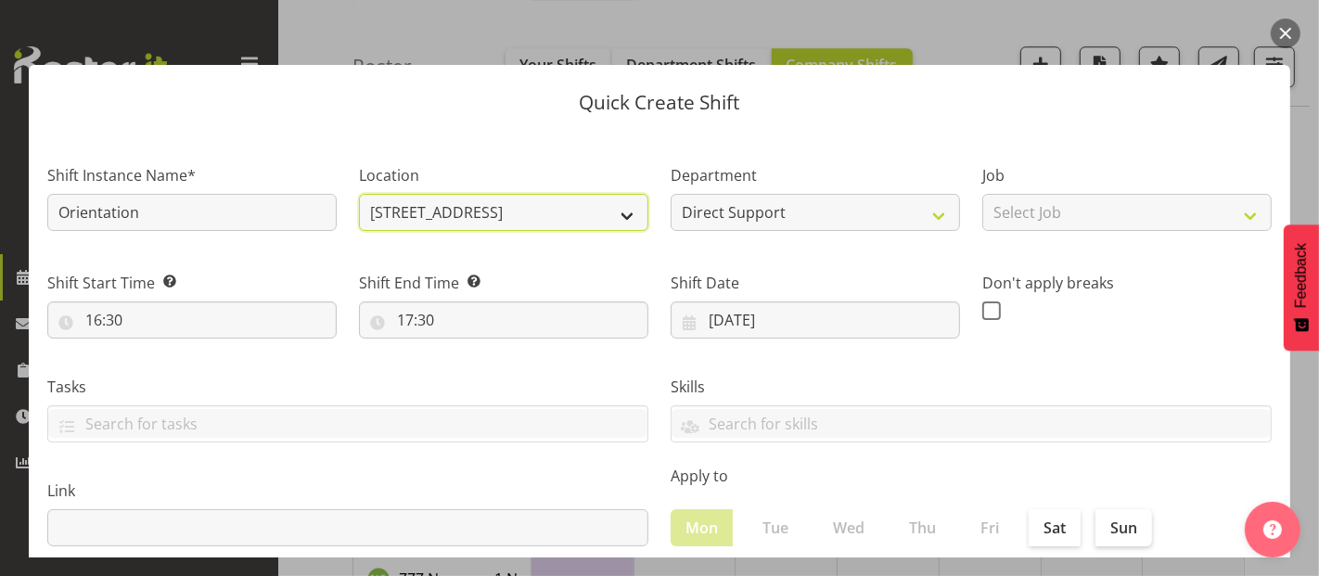
click at [531, 211] on select "4.241 Edmonton Road 1.241 Edmonton Road 1/23 Taitua Drive 102 Lincoln Road 12b …" at bounding box center [503, 212] width 289 height 37
select select "924"
click at [359, 194] on select "4.241 Edmonton Road 1.241 Edmonton Road 1/23 Taitua Drive 102 Lincoln Road 12b …" at bounding box center [503, 212] width 289 height 37
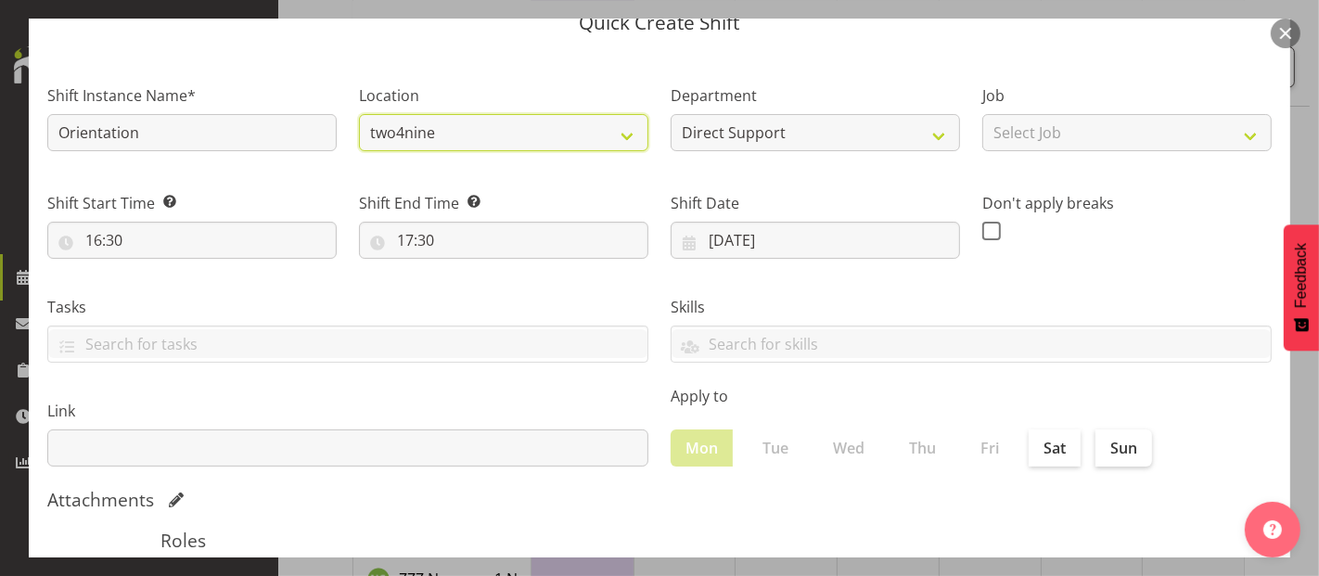
scroll to position [103, 0]
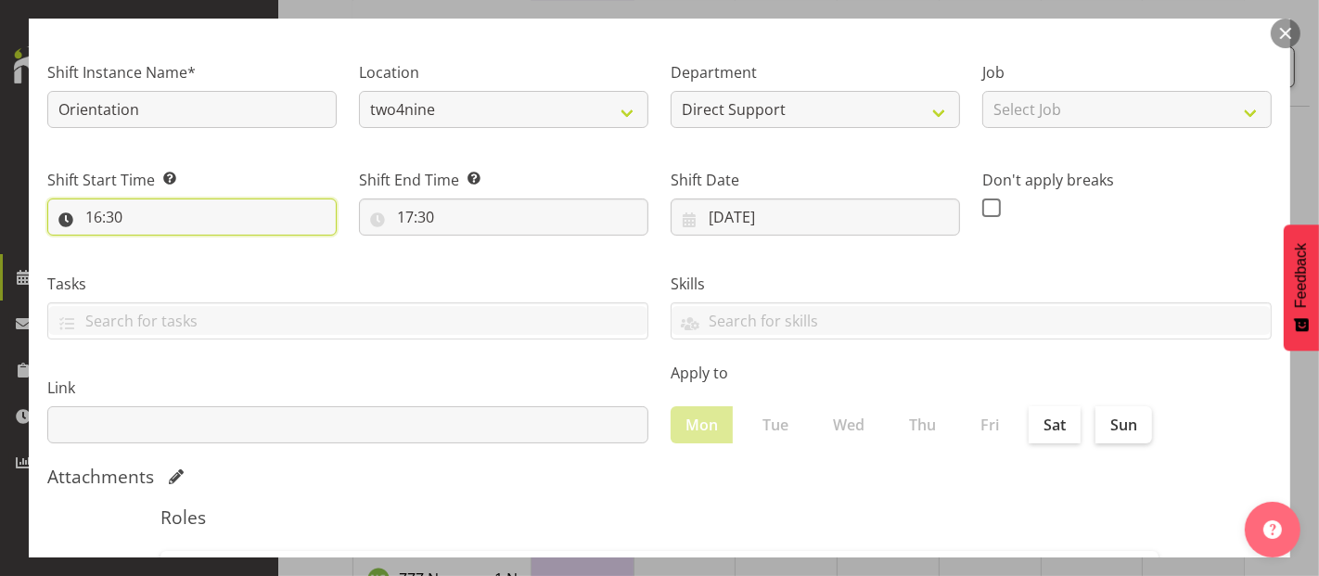
click at [193, 218] on input "16:30" at bounding box center [191, 216] width 289 height 37
drag, startPoint x: 167, startPoint y: 259, endPoint x: 178, endPoint y: 248, distance: 15.7
click at [167, 259] on select "00 01 02 03 04 05 06 07 08 09 10 11 12 13 14 15 16 17 18 19 20 21 22 23" at bounding box center [174, 265] width 42 height 37
select select "8"
click at [153, 247] on select "00 01 02 03 04 05 06 07 08 09 10 11 12 13 14 15 16 17 18 19 20 21 22 23" at bounding box center [174, 265] width 42 height 37
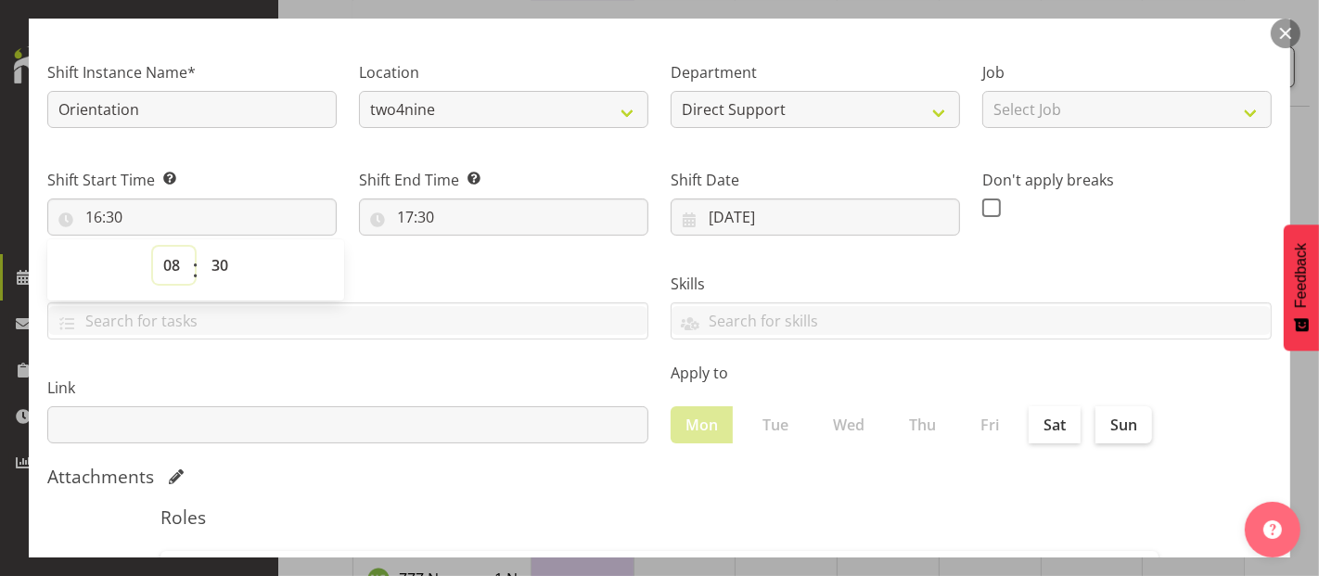
type input "08:30"
click at [229, 260] on select "00 01 02 03 04 05 06 07 08 09 10 11 12 13 14 15 16 17 18 19 20 21 22 23 24 25 2…" at bounding box center [222, 265] width 42 height 37
select select "0"
click at [201, 247] on select "00 01 02 03 04 05 06 07 08 09 10 11 12 13 14 15 16 17 18 19 20 21 22 23 24 25 2…" at bounding box center [222, 265] width 42 height 37
type input "08:00"
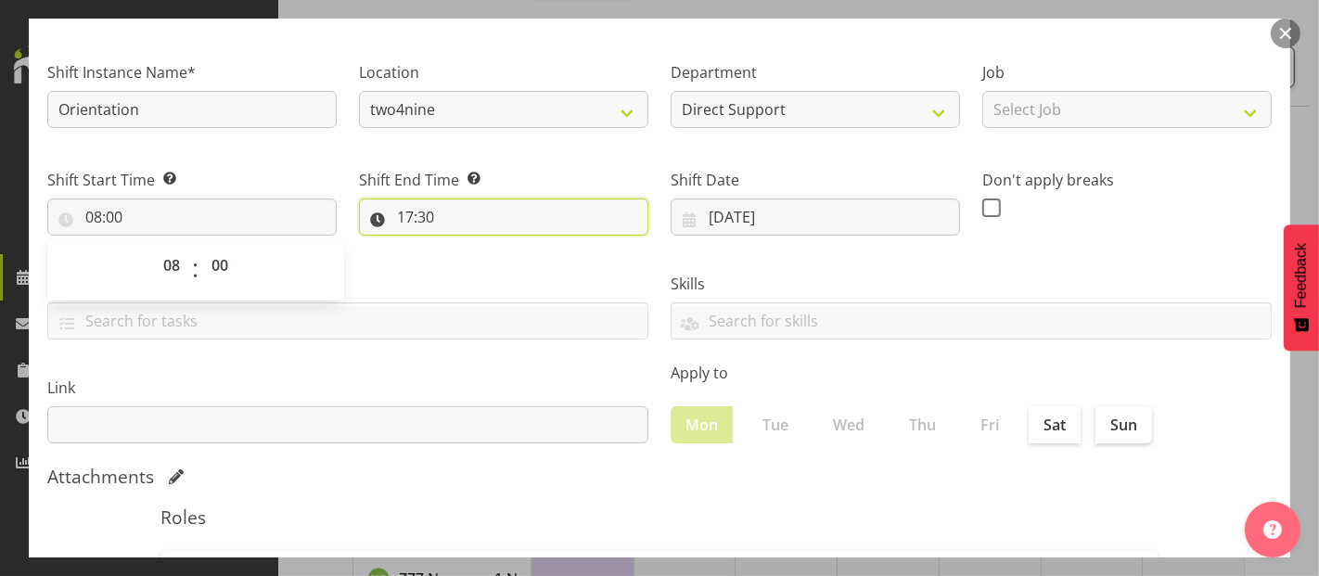
click at [416, 206] on input "17:30" at bounding box center [503, 216] width 289 height 37
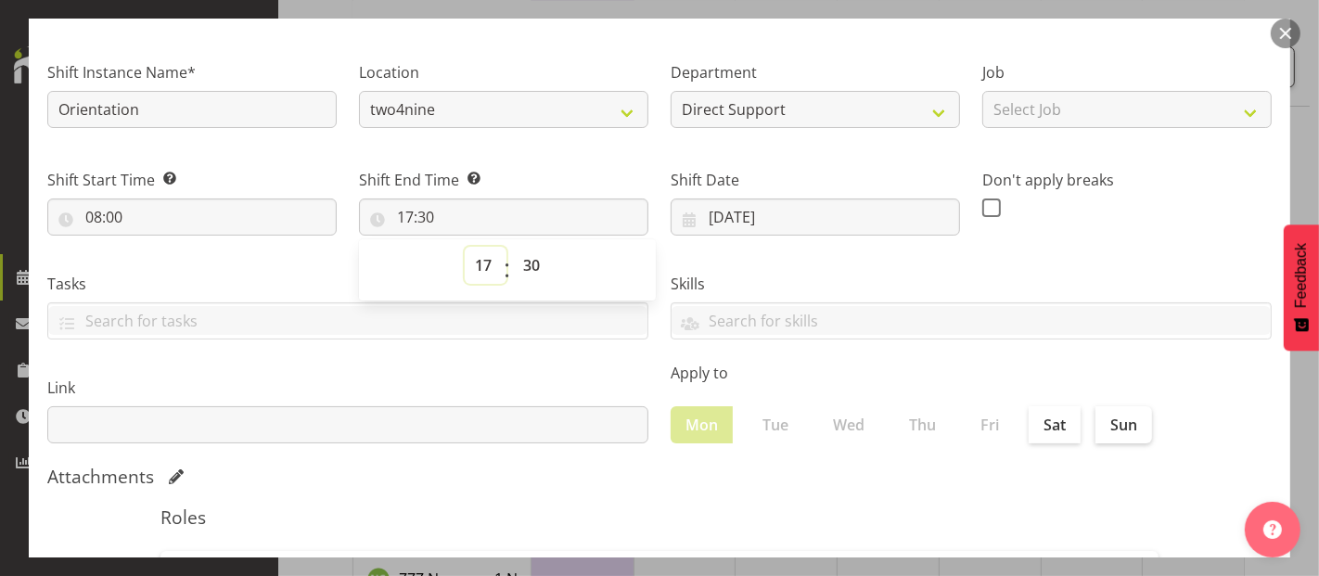
click at [483, 263] on select "00 01 02 03 04 05 06 07 08 09 10 11 12 13 14 15 16 17 18 19 20 21 22 23" at bounding box center [486, 265] width 42 height 37
select select "16"
click at [465, 247] on select "00 01 02 03 04 05 06 07 08 09 10 11 12 13 14 15 16 17 18 19 20 21 22 23" at bounding box center [486, 265] width 42 height 37
type input "16:30"
click at [502, 354] on div "Link" at bounding box center [347, 403] width 623 height 104
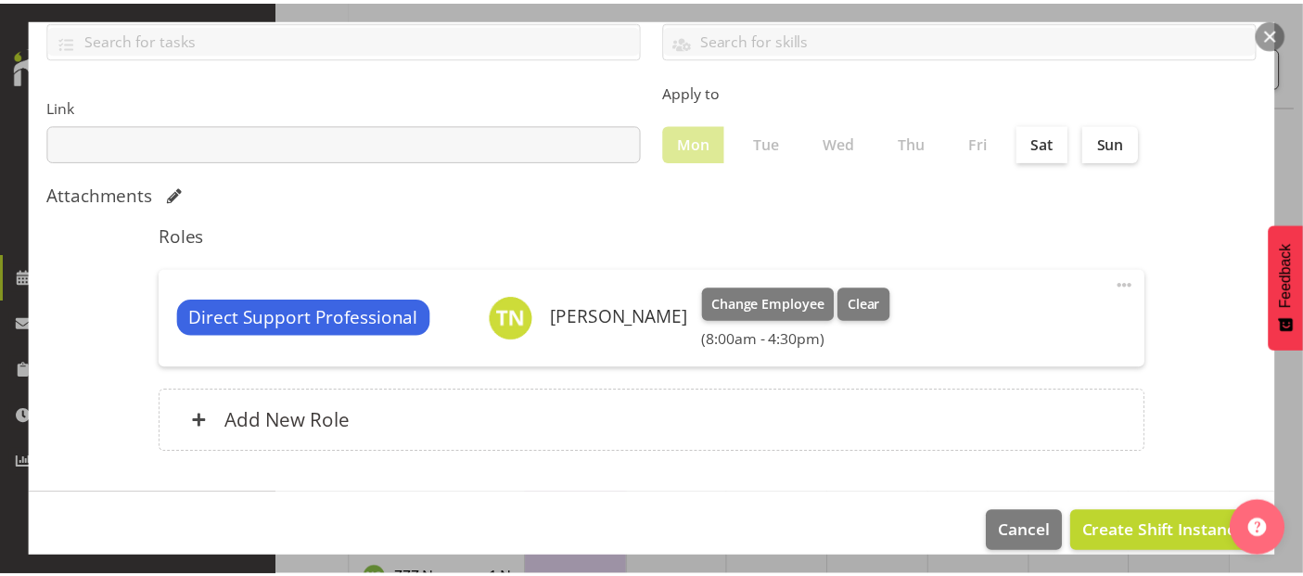
scroll to position [405, 0]
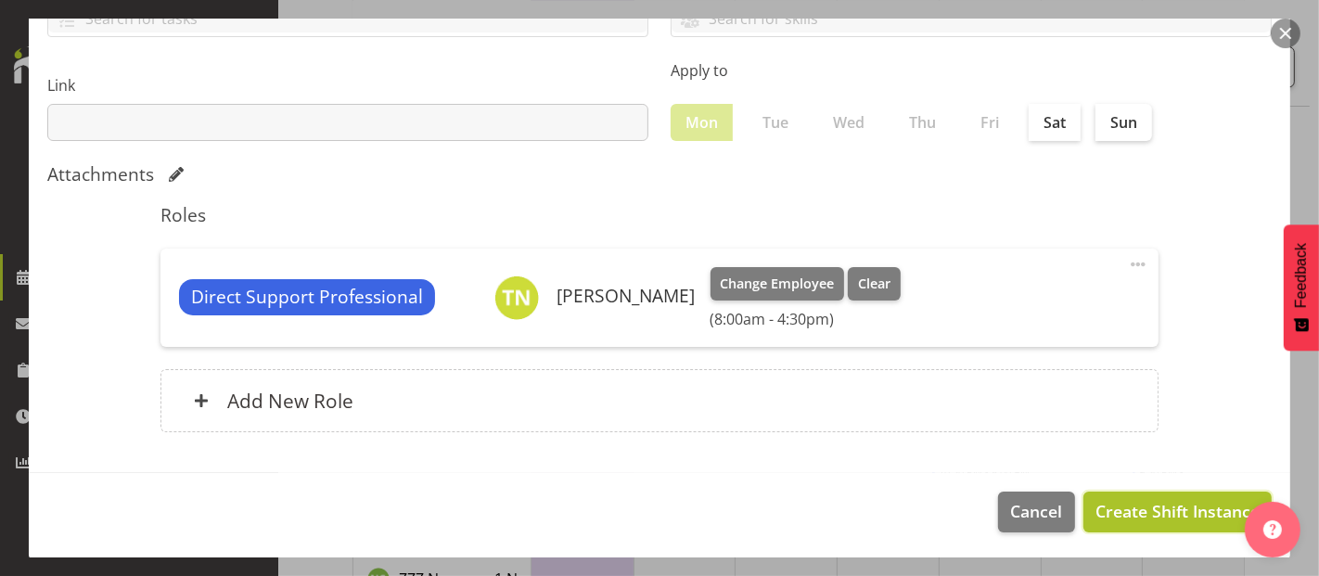
click at [1130, 510] on span "Create Shift Instance" at bounding box center [1177, 511] width 164 height 24
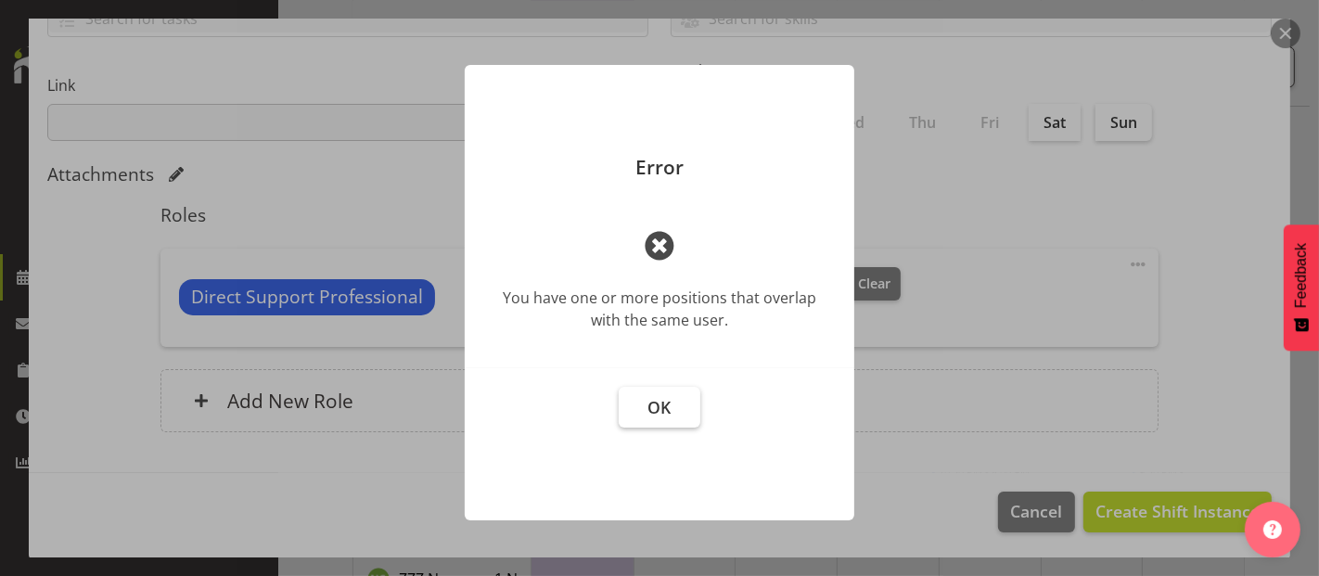
click at [672, 406] on button "OK" at bounding box center [660, 407] width 82 height 41
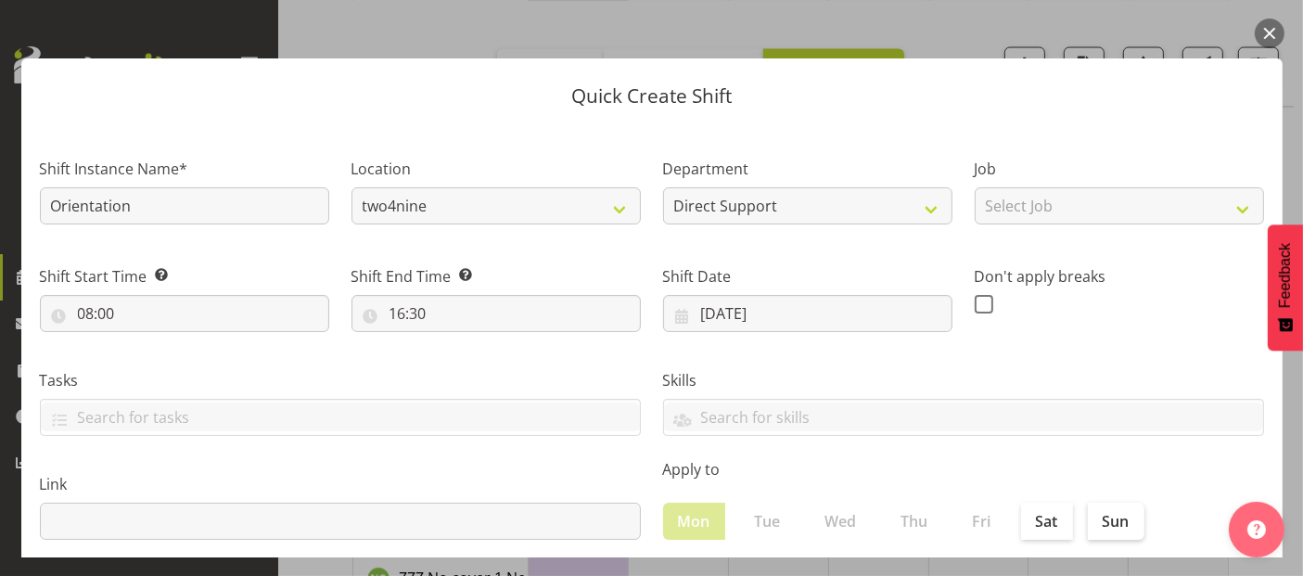
scroll to position [0, 0]
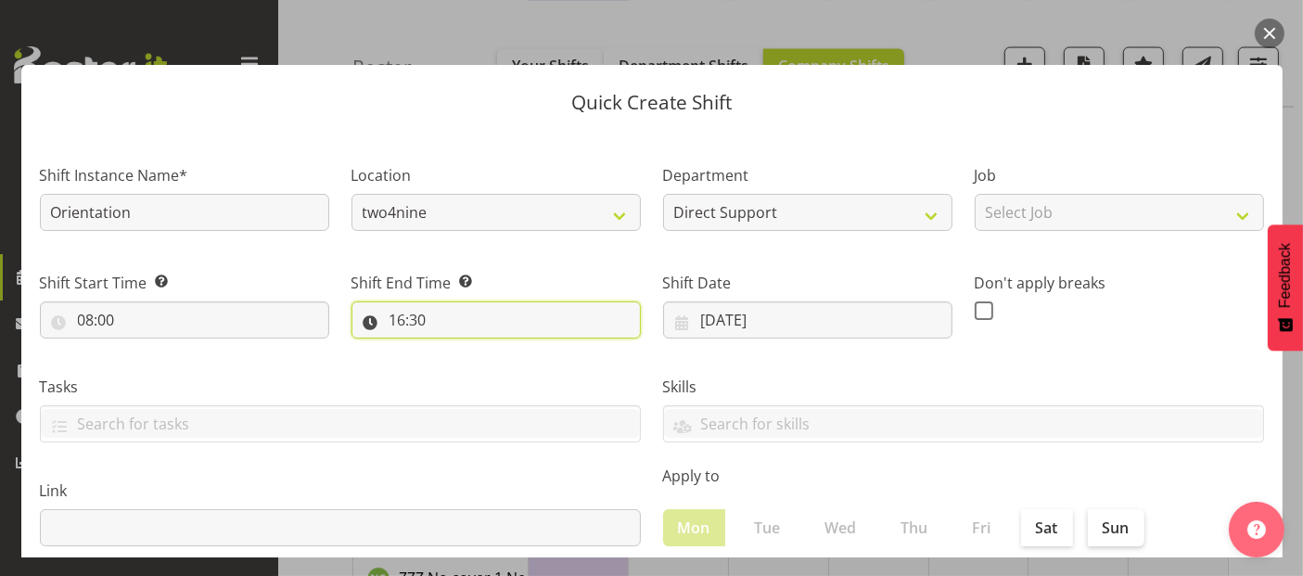
click at [390, 315] on input "16:30" at bounding box center [496, 319] width 289 height 37
click at [524, 364] on select "00 01 02 03 04 05 06 07 08 09 10 11 12 13 14 15 16 17 18 19 20 21 22 23 24 25 2…" at bounding box center [526, 368] width 42 height 37
select select "0"
click at [505, 350] on select "00 01 02 03 04 05 06 07 08 09 10 11 12 13 14 15 16 17 18 19 20 21 22 23 24 25 2…" at bounding box center [526, 368] width 42 height 37
type input "16:00"
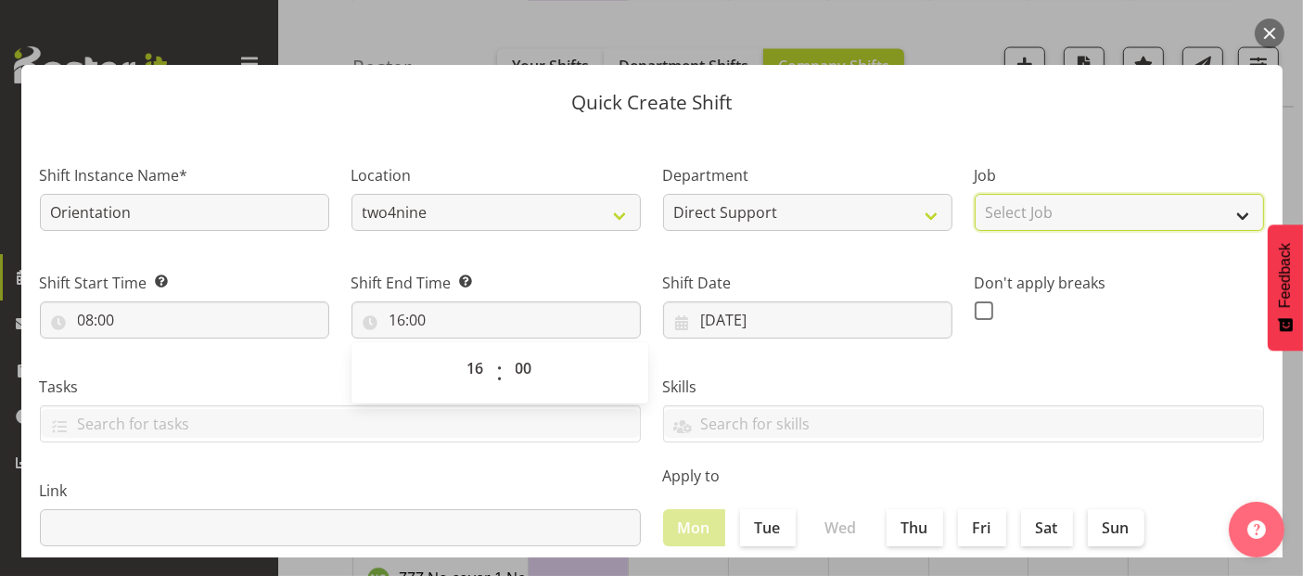
click at [1096, 215] on select "Select Job Accounts and Payroll Admin Support Aspirations and Support Facilitat…" at bounding box center [1119, 212] width 289 height 37
select select "4112"
click at [975, 194] on select "Select Job Accounts and Payroll Admin Support Aspirations and Support Facilitat…" at bounding box center [1119, 212] width 289 height 37
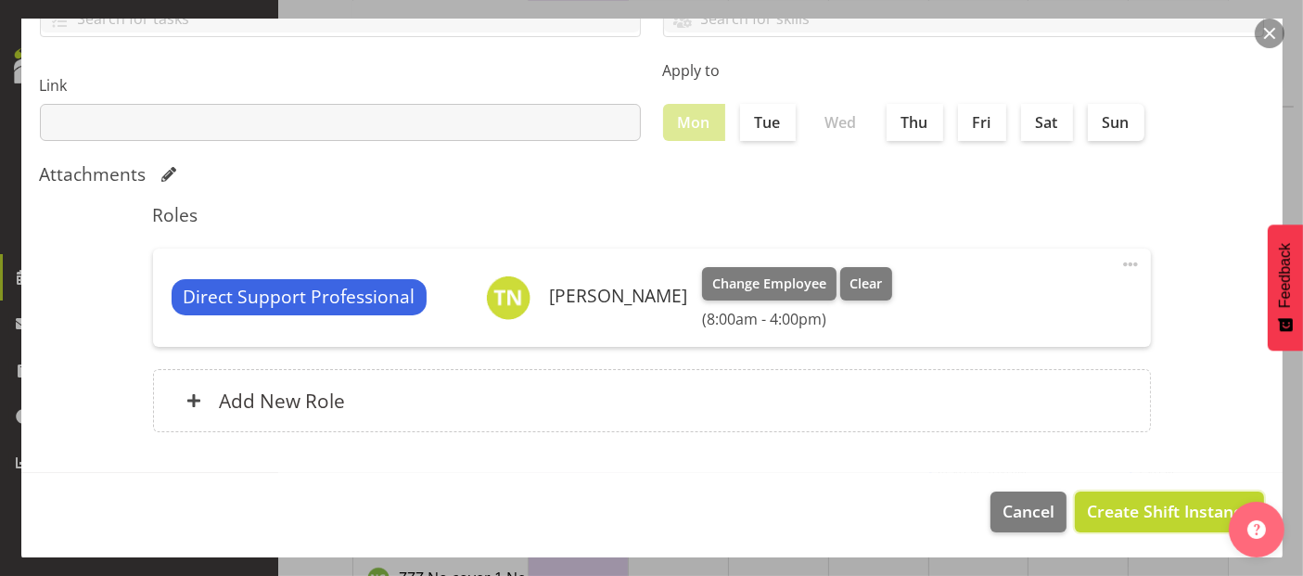
drag, startPoint x: 1170, startPoint y: 505, endPoint x: 1176, endPoint y: 489, distance: 16.7
click at [1170, 502] on span "Create Shift Instance" at bounding box center [1169, 511] width 164 height 24
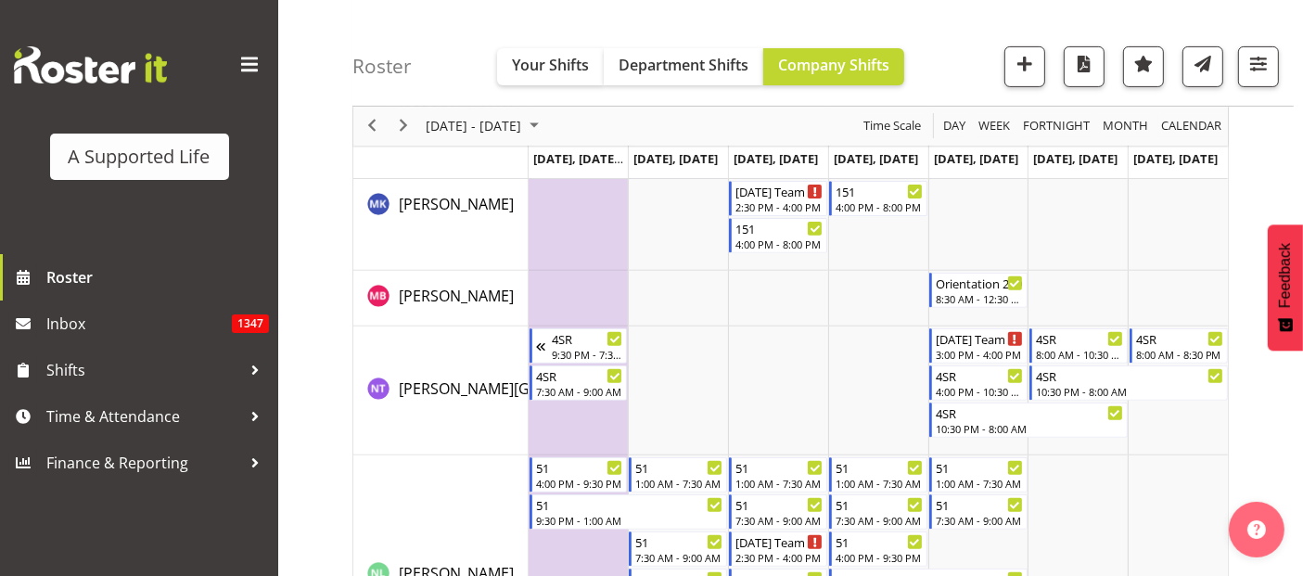
scroll to position [7386, 0]
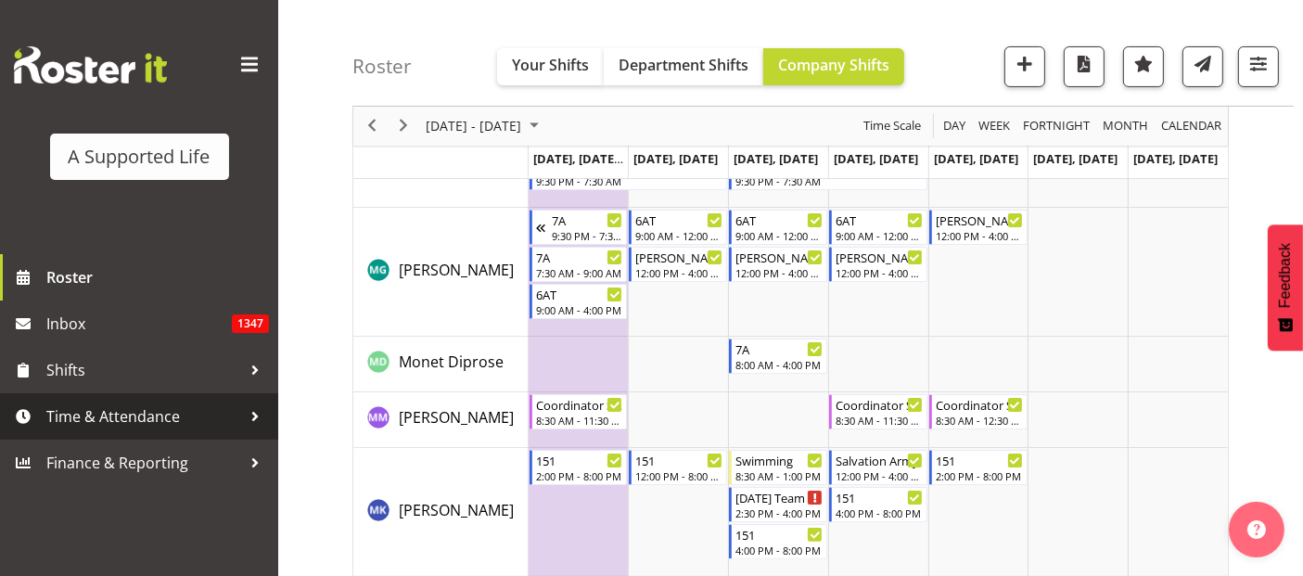
click at [135, 412] on span "Time & Attendance" at bounding box center [143, 417] width 195 height 28
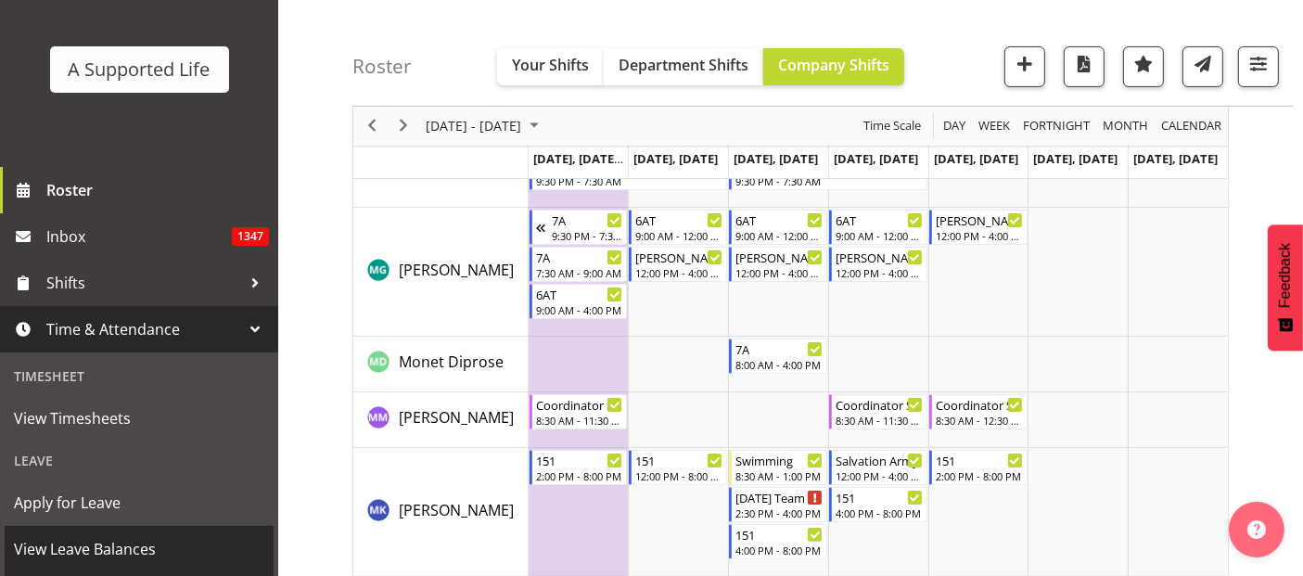
scroll to position [206, 0]
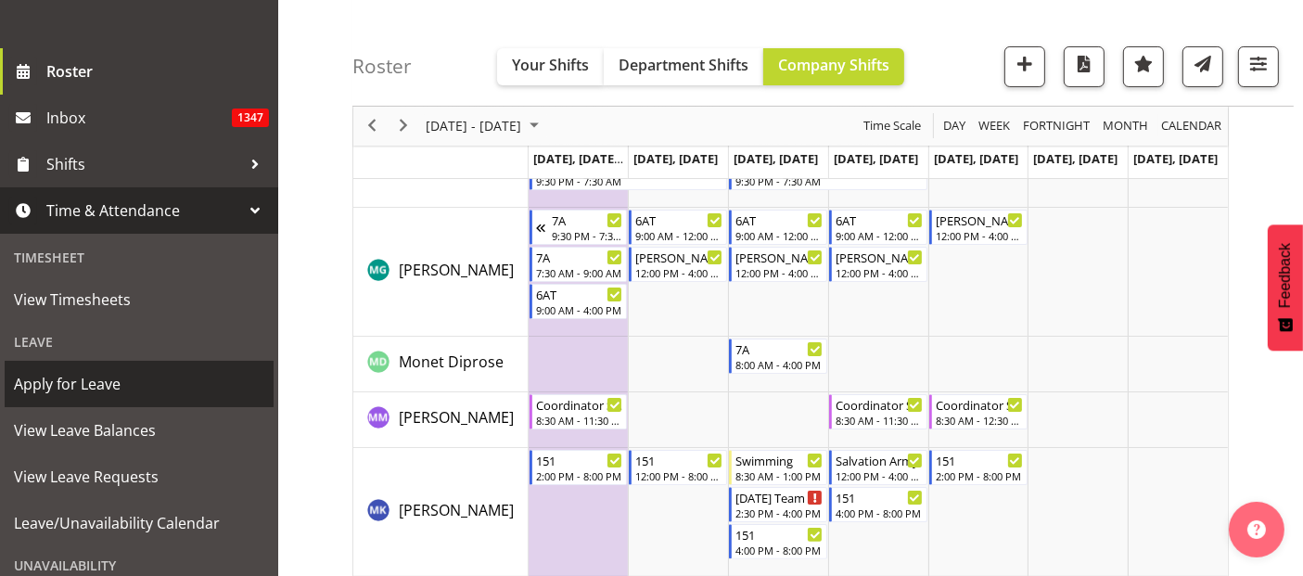
click at [96, 384] on span "Apply for Leave" at bounding box center [139, 384] width 250 height 28
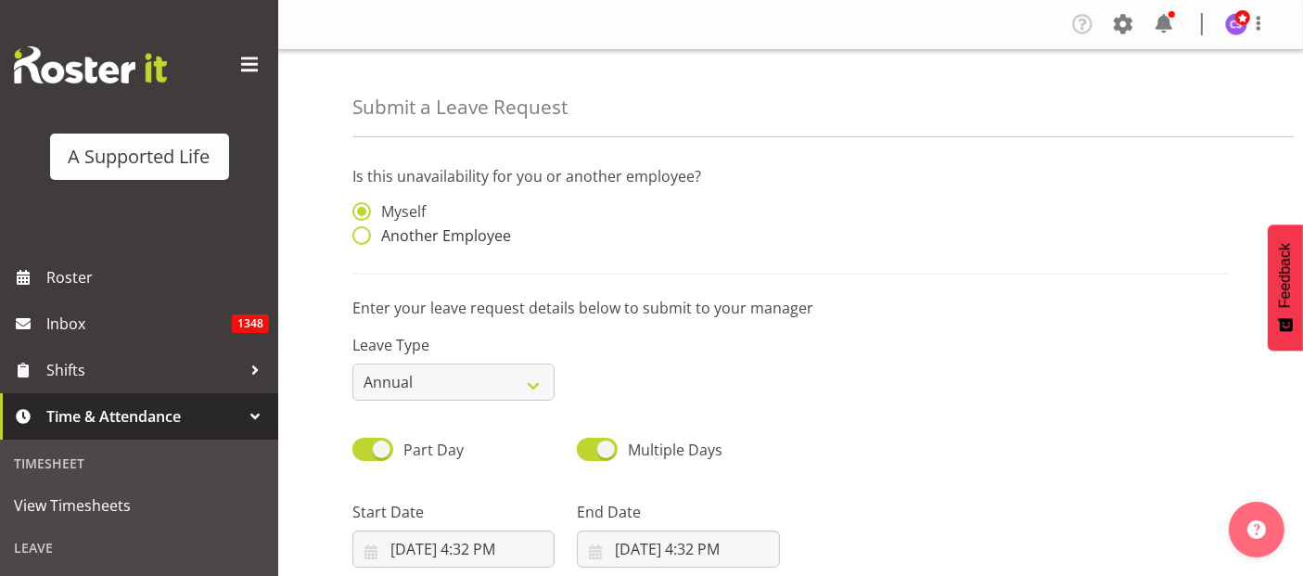
click at [357, 237] on span at bounding box center [361, 235] width 19 height 19
click at [357, 237] on input "Another Employee" at bounding box center [358, 236] width 12 height 12
radio input "true"
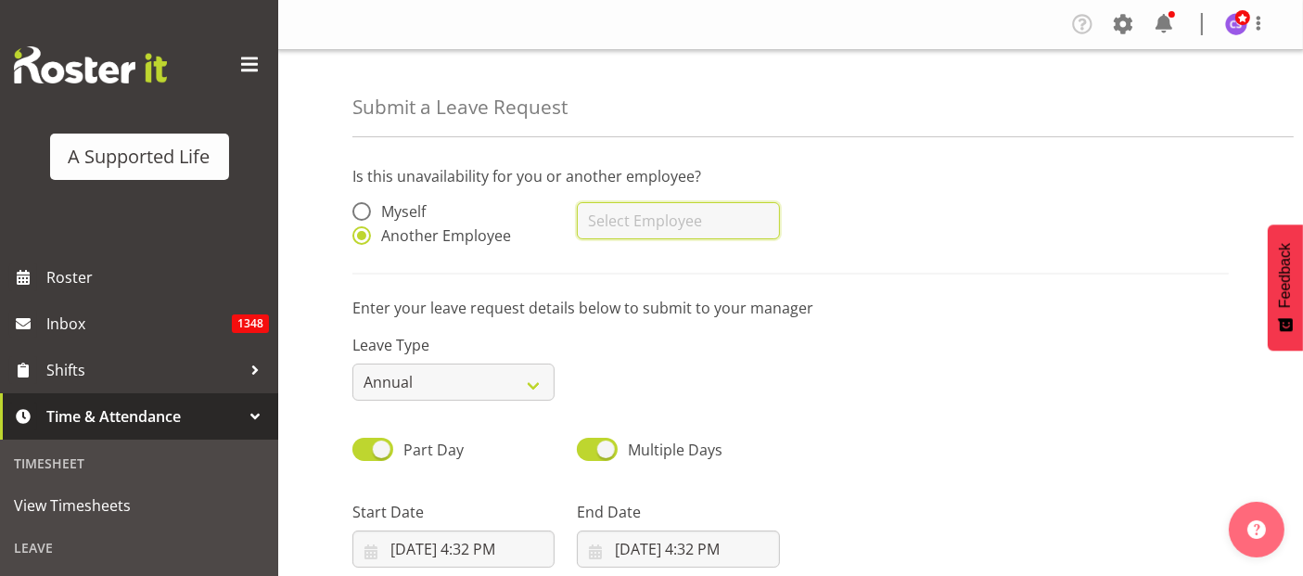
click at [694, 226] on input "text" at bounding box center [678, 220] width 202 height 37
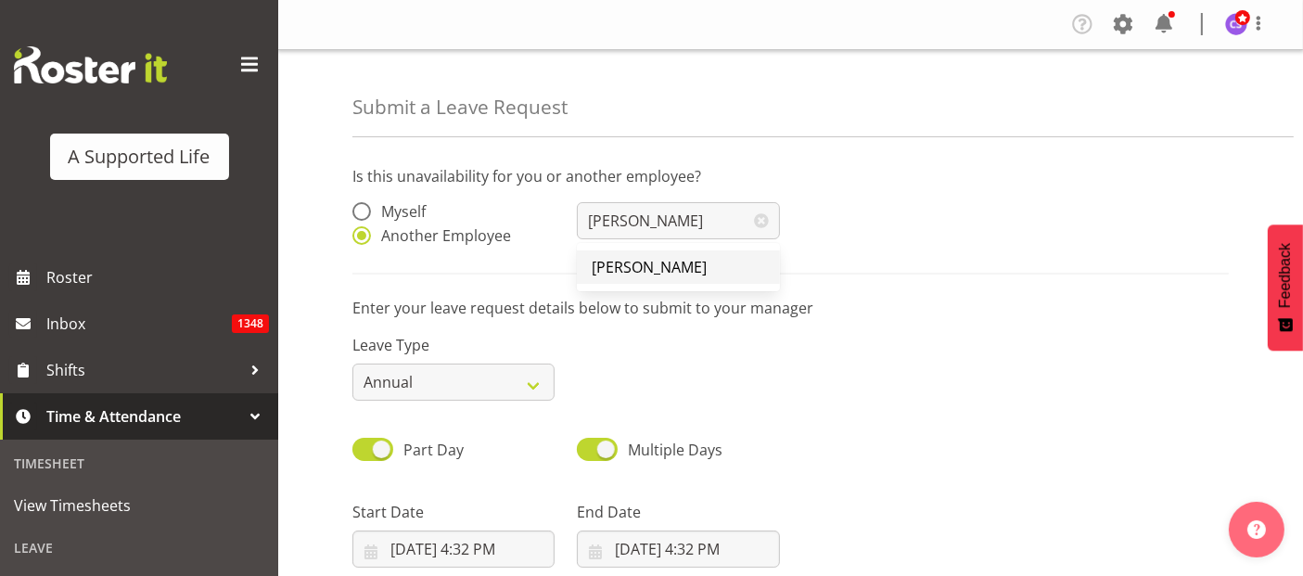
click at [667, 269] on span "[PERSON_NAME]" at bounding box center [649, 267] width 115 height 20
type input "[PERSON_NAME]"
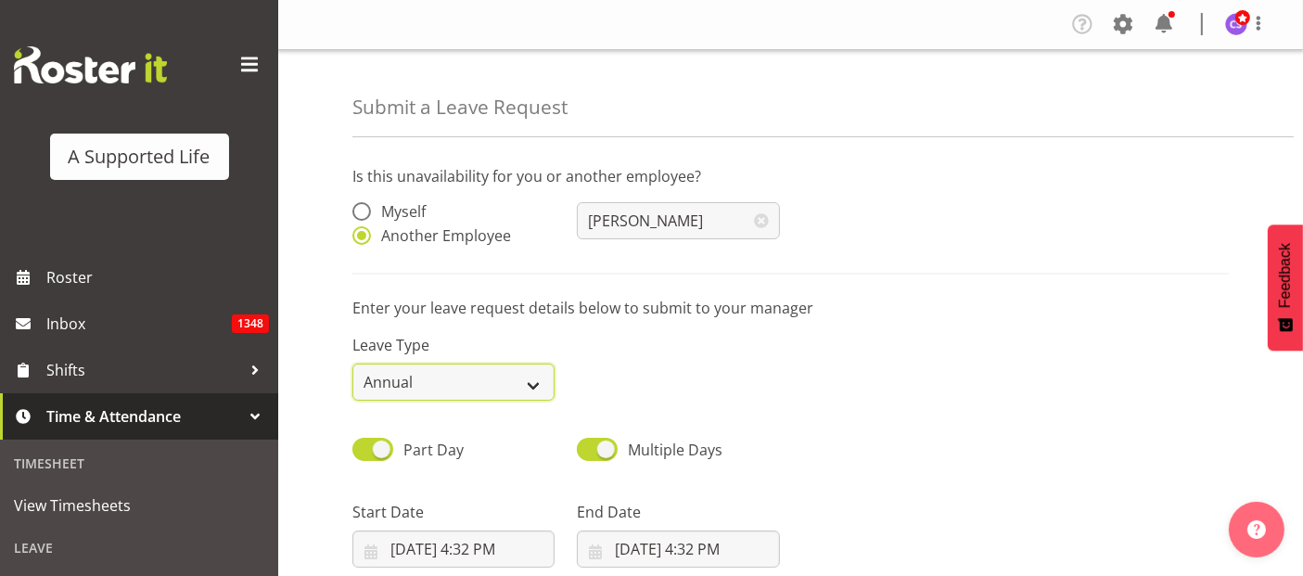
click at [531, 387] on select "Annual Sick Bereavement Domestic Violence Parental Jury Service Day In Lieu Oth…" at bounding box center [453, 382] width 202 height 37
click at [517, 381] on select "Annual Sick Bereavement Domestic Violence Parental Jury Service Day In Lieu Oth…" at bounding box center [453, 382] width 202 height 37
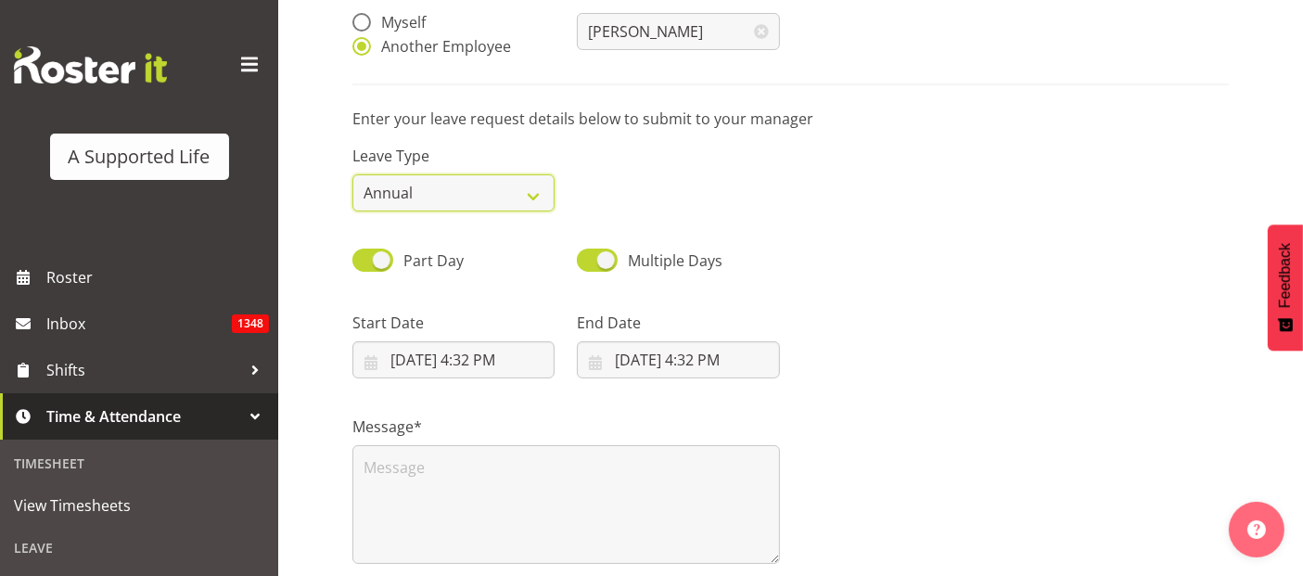
scroll to position [377, 0]
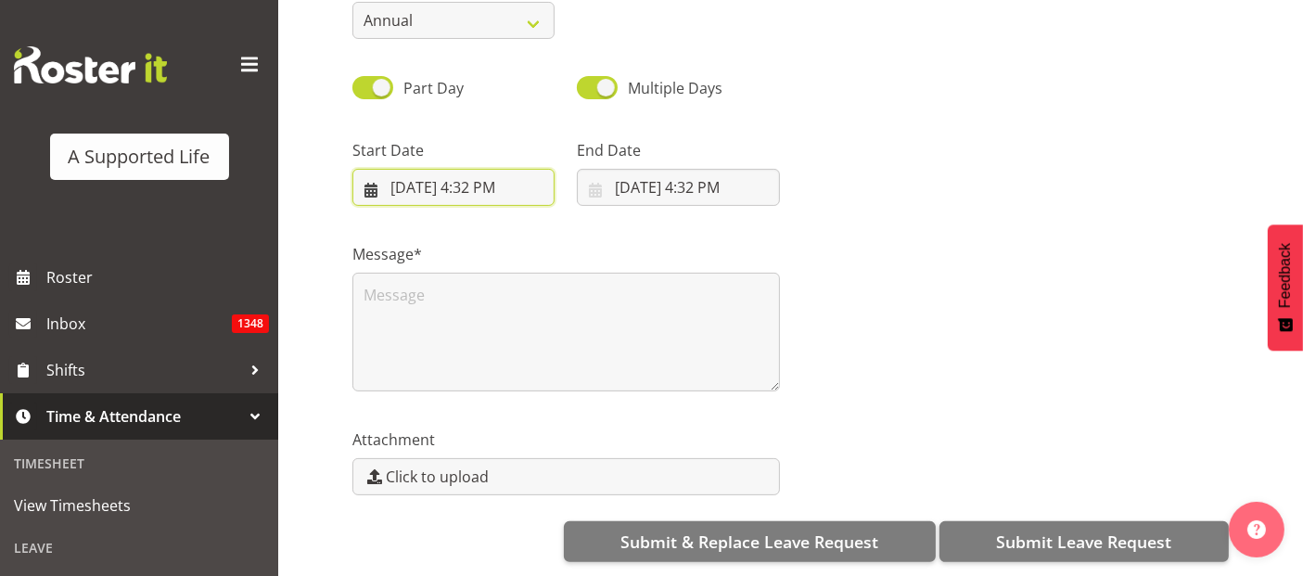
click at [466, 174] on input "9/19/2025, 4:32 PM" at bounding box center [453, 187] width 202 height 37
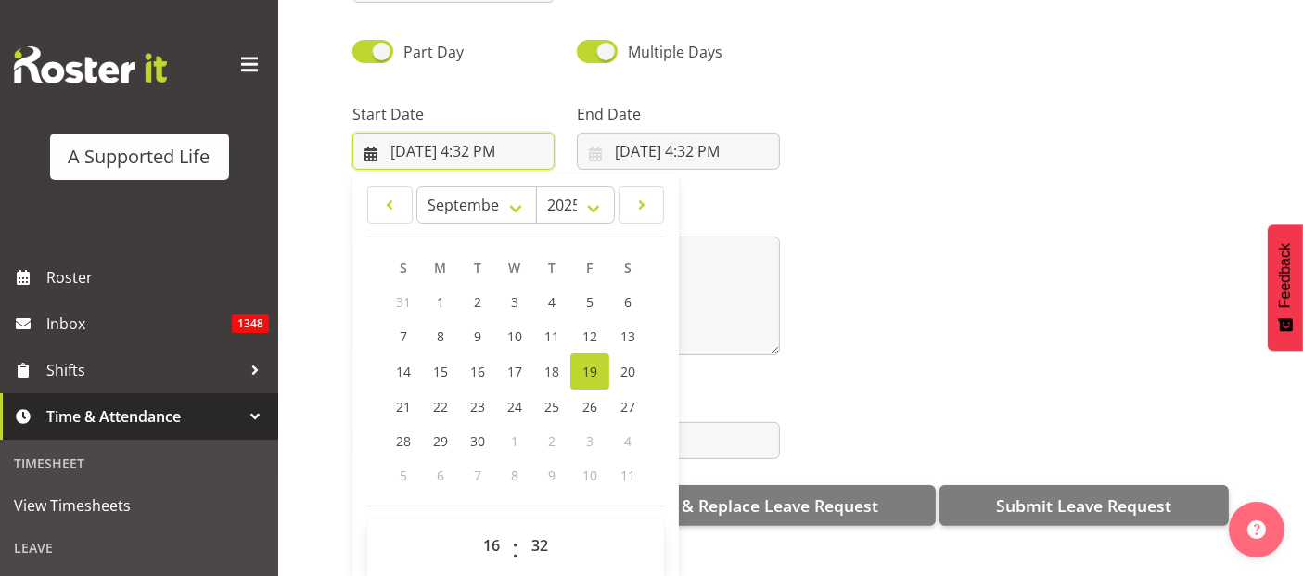
scroll to position [53, 0]
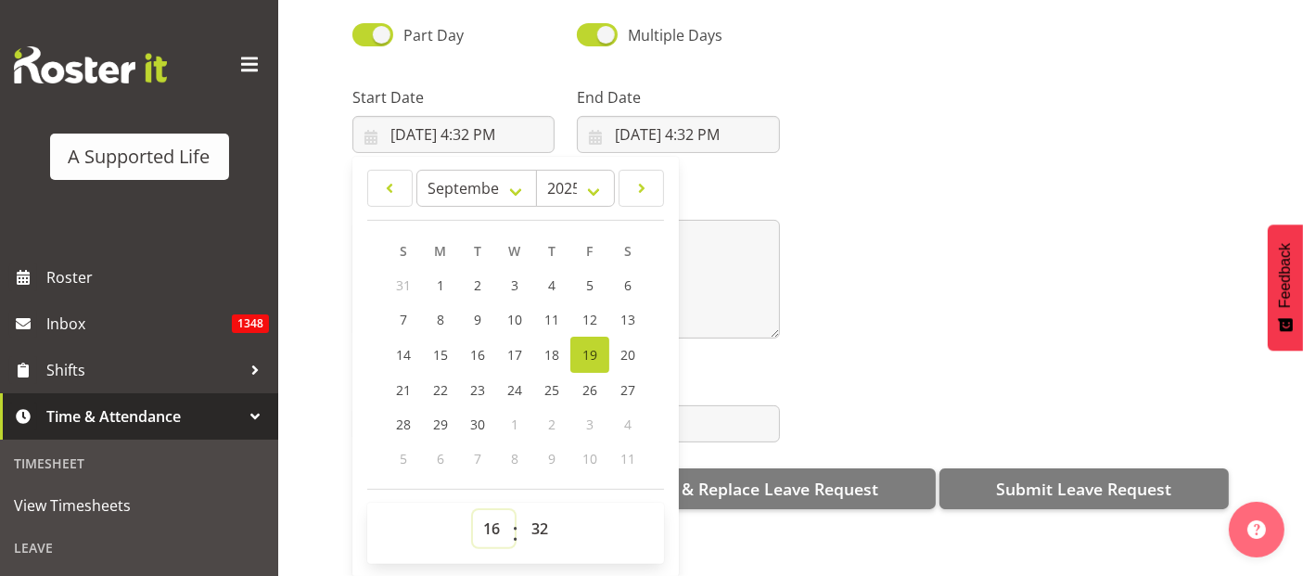
drag, startPoint x: 496, startPoint y: 510, endPoint x: 494, endPoint y: 501, distance: 9.5
click at [496, 510] on select "00 01 02 03 04 05 06 07 08 09 10 11 12 13 14 15 16 17 18 19 20 21 22 23" at bounding box center [494, 528] width 42 height 37
select select "12"
click at [473, 510] on select "00 01 02 03 04 05 06 07 08 09 10 11 12 13 14 15 16 17 18 19 20 21 22 23" at bounding box center [494, 528] width 42 height 37
type input "9/19/2025, 12:32 PM"
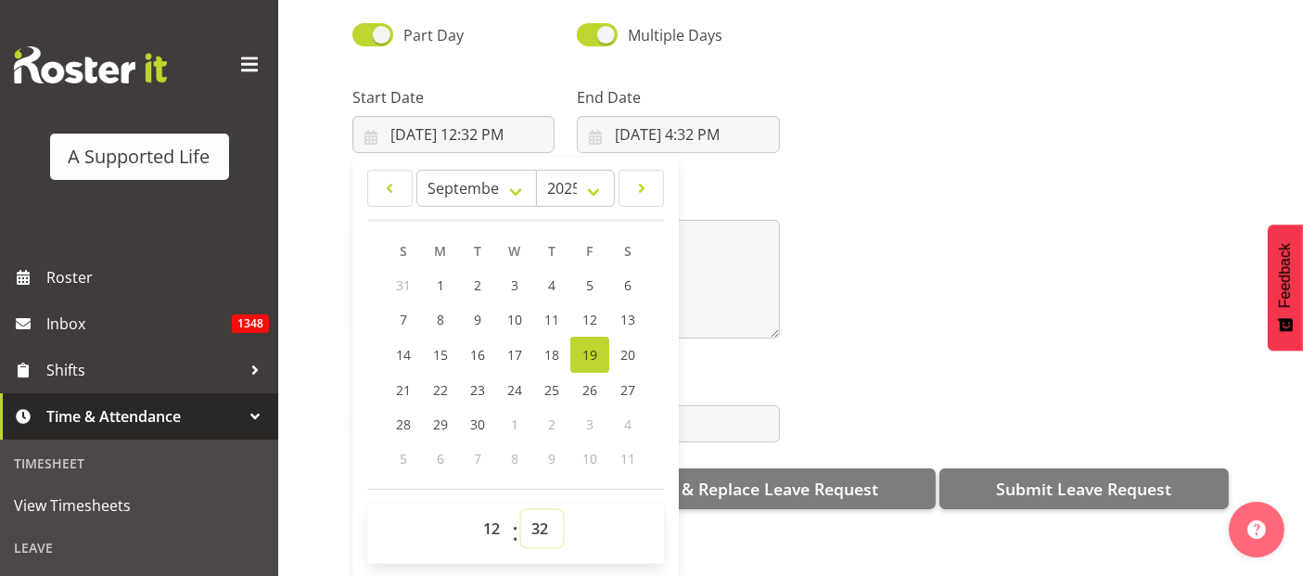
drag, startPoint x: 552, startPoint y: 515, endPoint x: 551, endPoint y: 496, distance: 18.6
click at [552, 513] on select "00 01 02 03 04 05 06 07 08 09 10 11 12 13 14 15 16 17 18 19 20 21 22 23 24 25 2…" at bounding box center [542, 528] width 42 height 37
select select "0"
click at [521, 510] on select "00 01 02 03 04 05 06 07 08 09 10 11 12 13 14 15 16 17 18 19 20 21 22 23 24 25 2…" at bounding box center [542, 528] width 42 height 37
type input "9/19/2025, 12:00 PM"
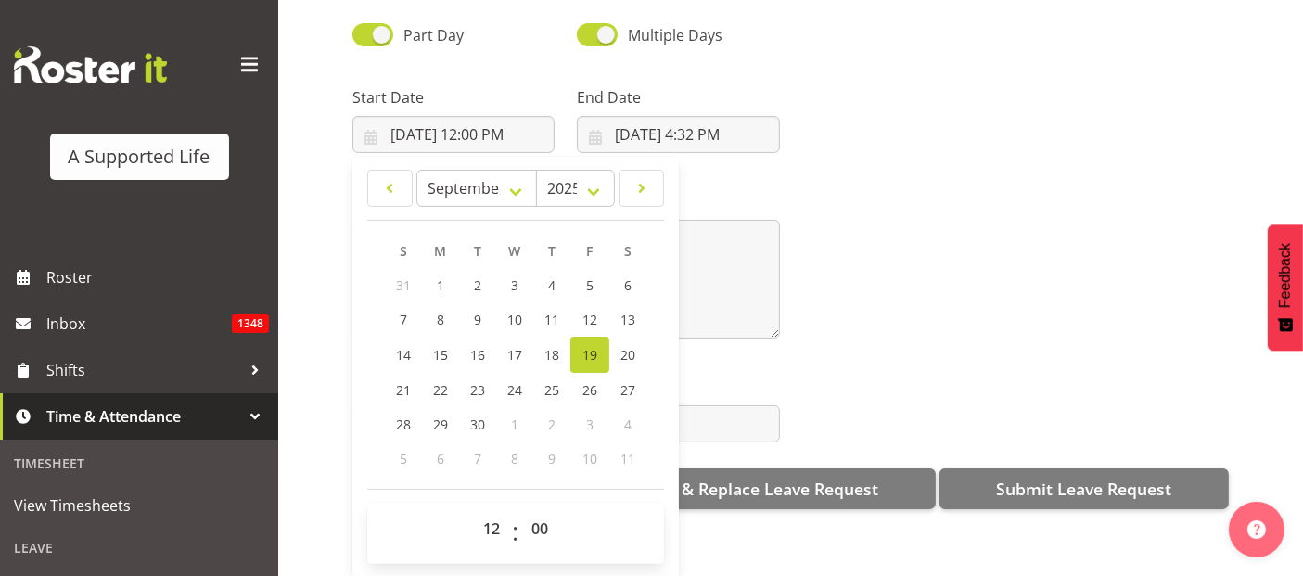
click at [834, 184] on div "Message*" at bounding box center [790, 256] width 899 height 185
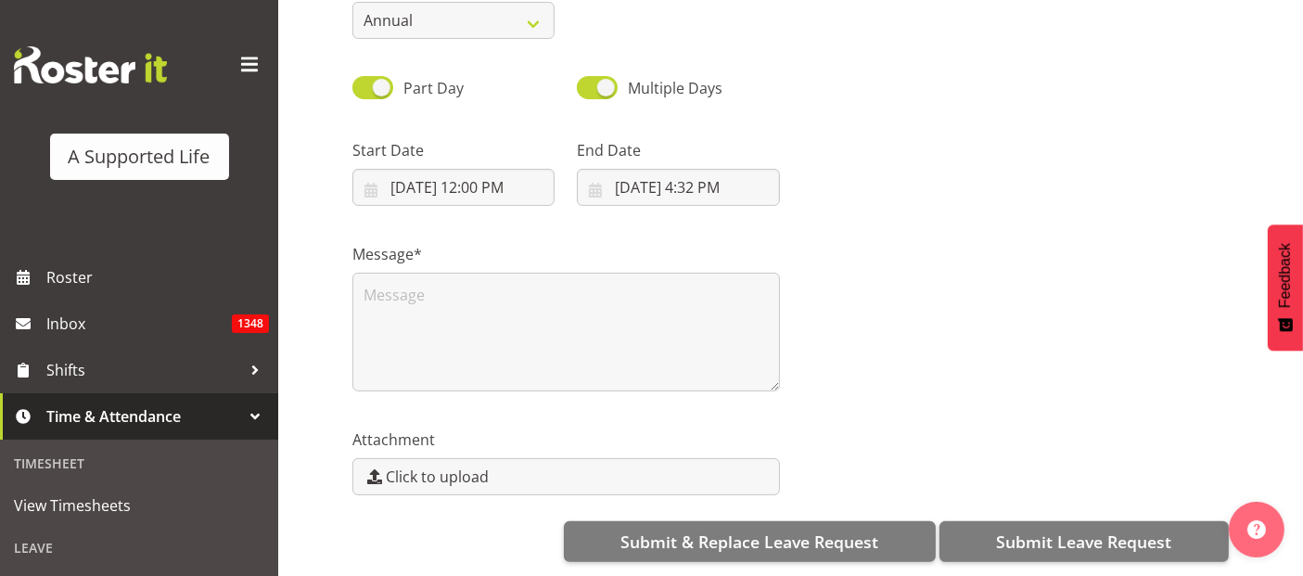
scroll to position [0, 0]
click at [691, 173] on input "9/19/2025, 4:32 PM" at bounding box center [678, 187] width 202 height 37
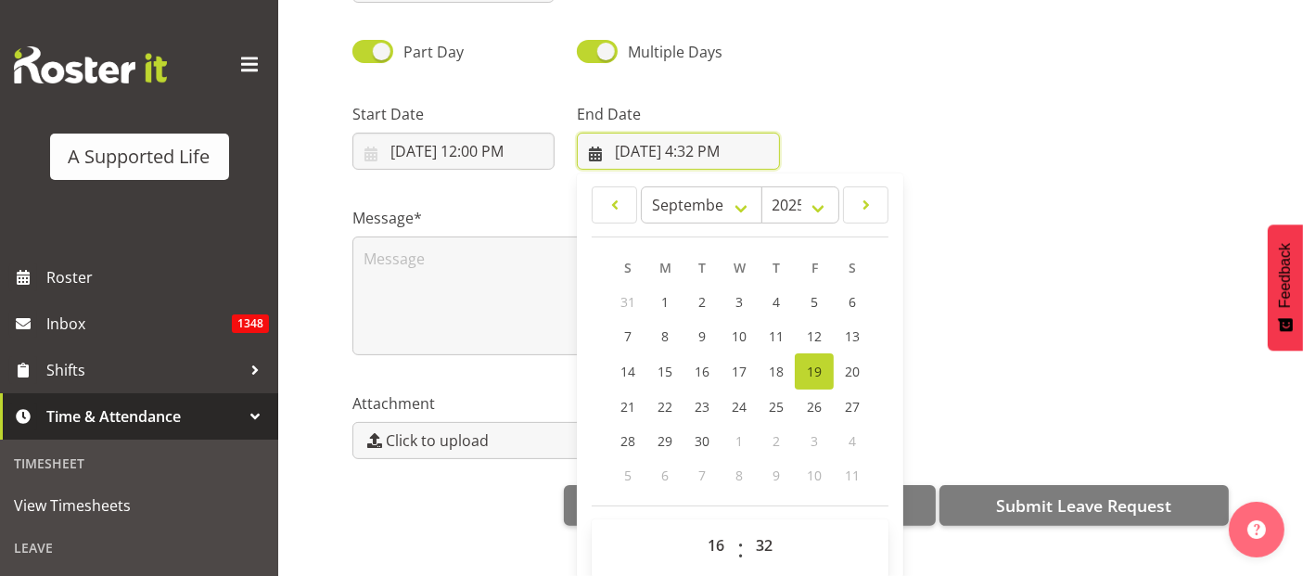
scroll to position [53, 0]
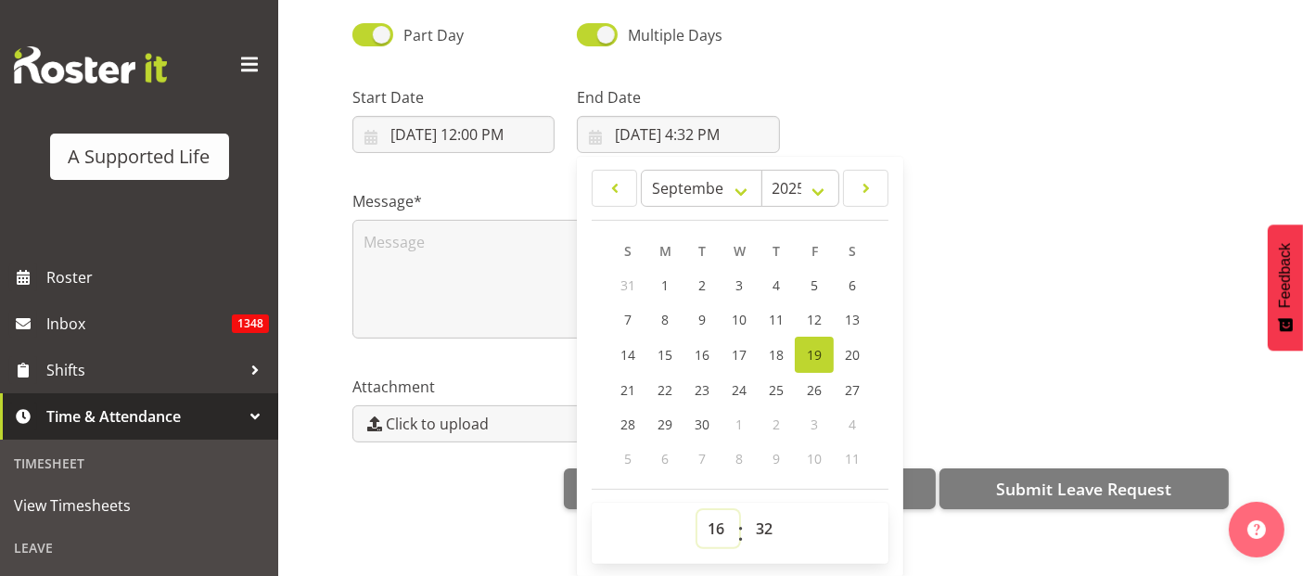
drag, startPoint x: 714, startPoint y: 505, endPoint x: 720, endPoint y: 496, distance: 10.8
click at [714, 510] on select "00 01 02 03 04 05 06 07 08 09 10 11 12 13 14 15 16 17 18 19 20 21 22 23" at bounding box center [718, 528] width 42 height 37
select select "17"
click at [697, 510] on select "00 01 02 03 04 05 06 07 08 09 10 11 12 13 14 15 16 17 18 19 20 21 22 23" at bounding box center [718, 528] width 42 height 37
type input "9/19/2025, 5:32 PM"
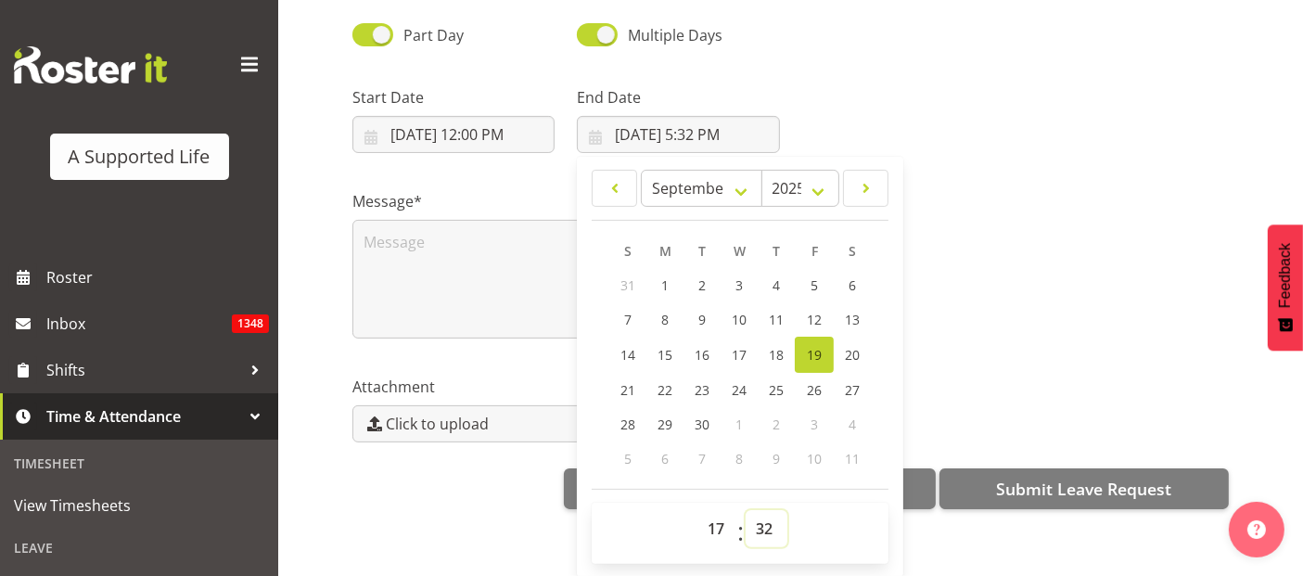
click at [763, 514] on select "00 01 02 03 04 05 06 07 08 09 10 11 12 13 14 15 16 17 18 19 20 21 22 23 24 25 2…" at bounding box center [767, 528] width 42 height 37
select select "0"
click at [746, 510] on select "00 01 02 03 04 05 06 07 08 09 10 11 12 13 14 15 16 17 18 19 20 21 22 23 24 25 2…" at bounding box center [767, 528] width 42 height 37
type input "9/19/2025, 5:00 PM"
click at [382, 253] on textarea at bounding box center [566, 279] width 428 height 119
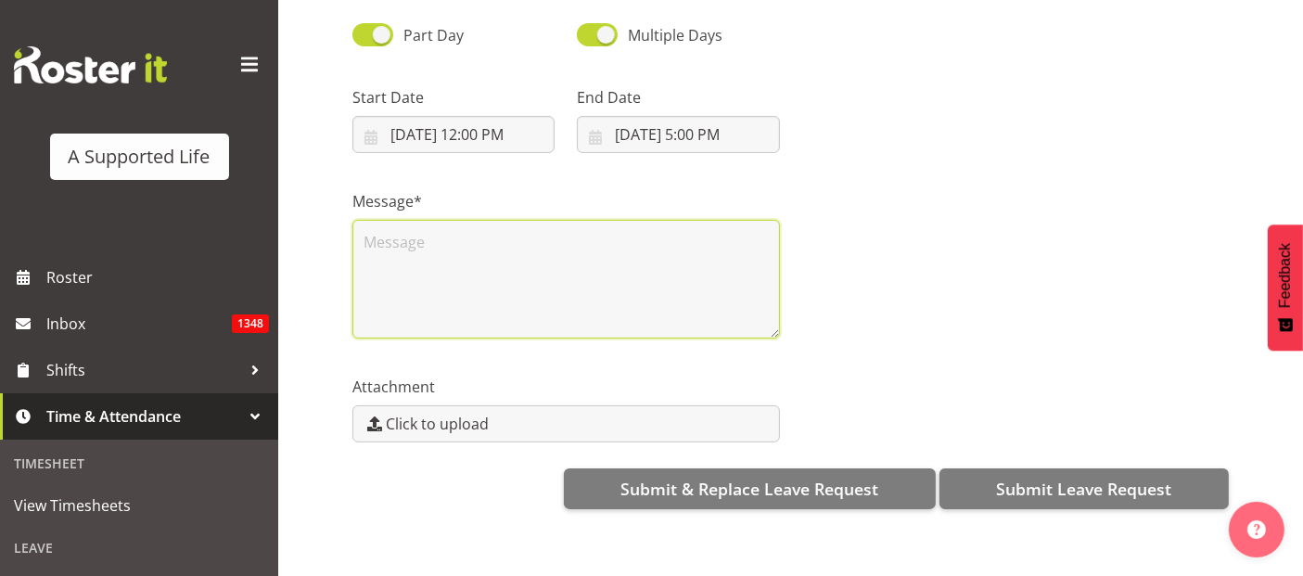
scroll to position [0, 0]
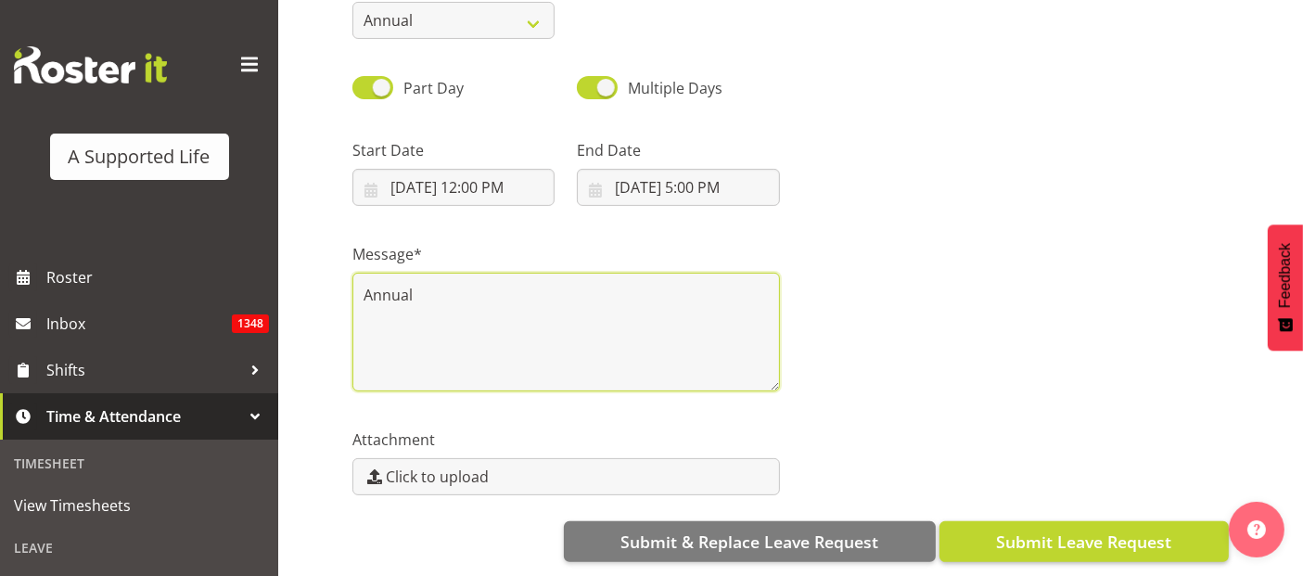
type textarea "Annual"
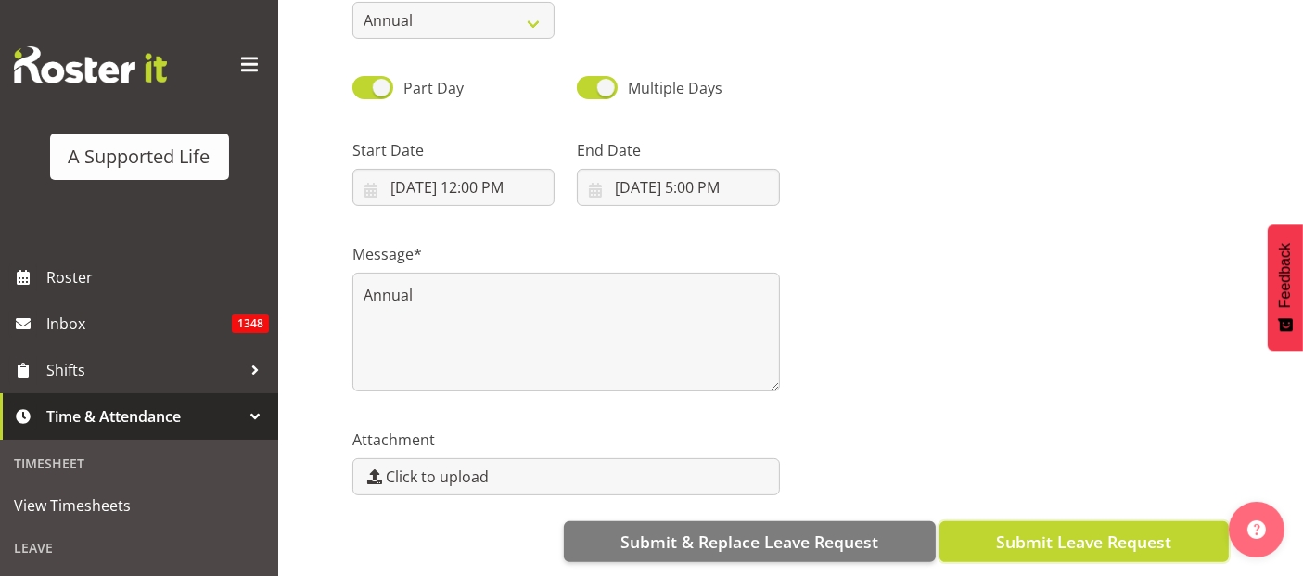
click at [1052, 530] on span "Submit Leave Request" at bounding box center [1083, 542] width 175 height 24
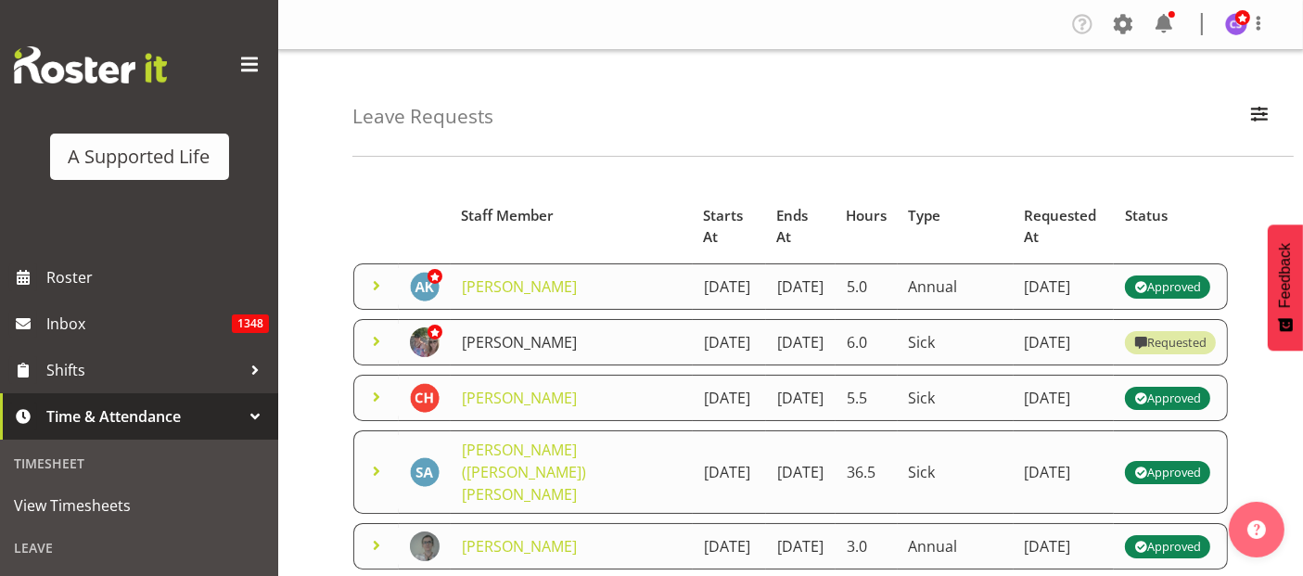
click at [488, 352] on link "[PERSON_NAME]" at bounding box center [519, 342] width 115 height 20
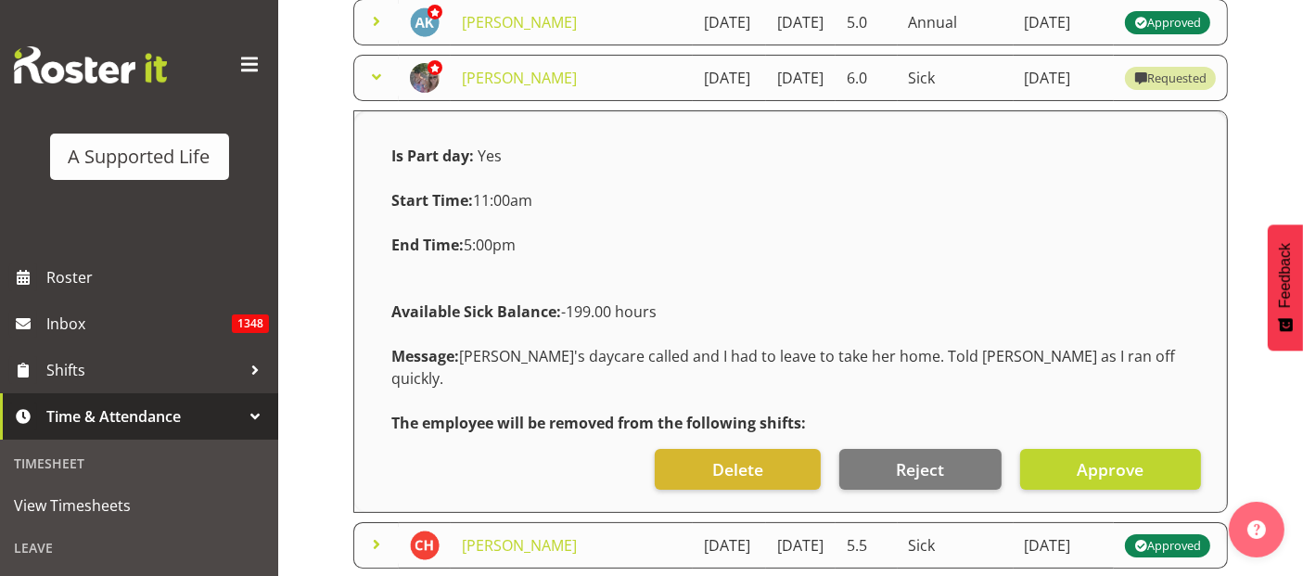
scroll to position [309, 0]
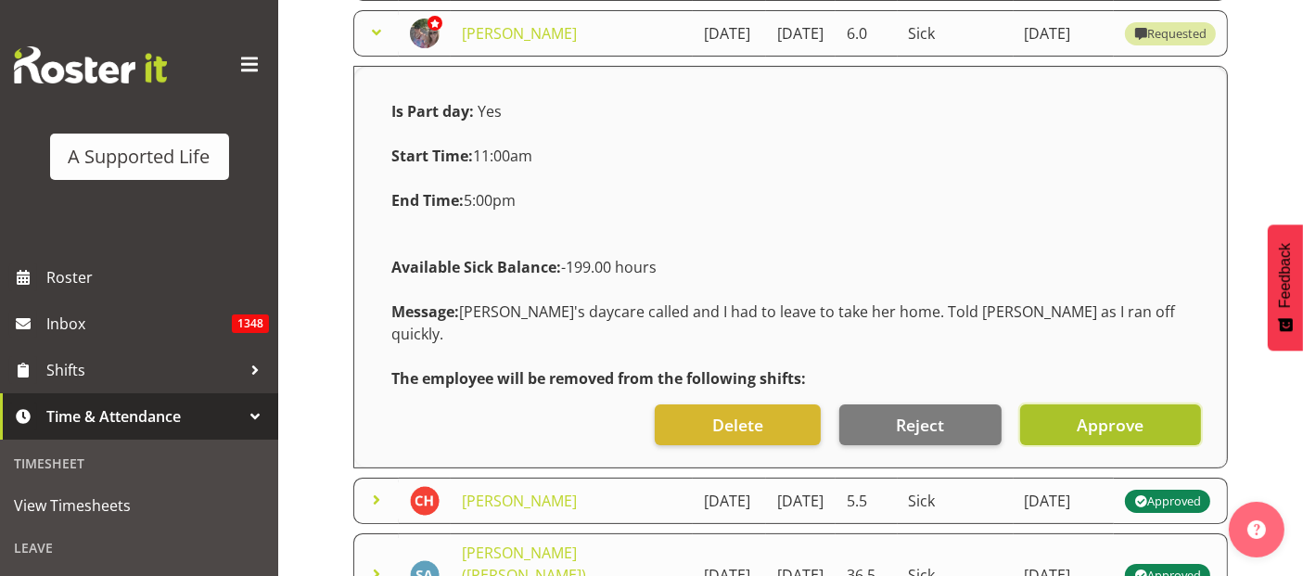
click at [1123, 437] on span "Approve" at bounding box center [1110, 425] width 67 height 24
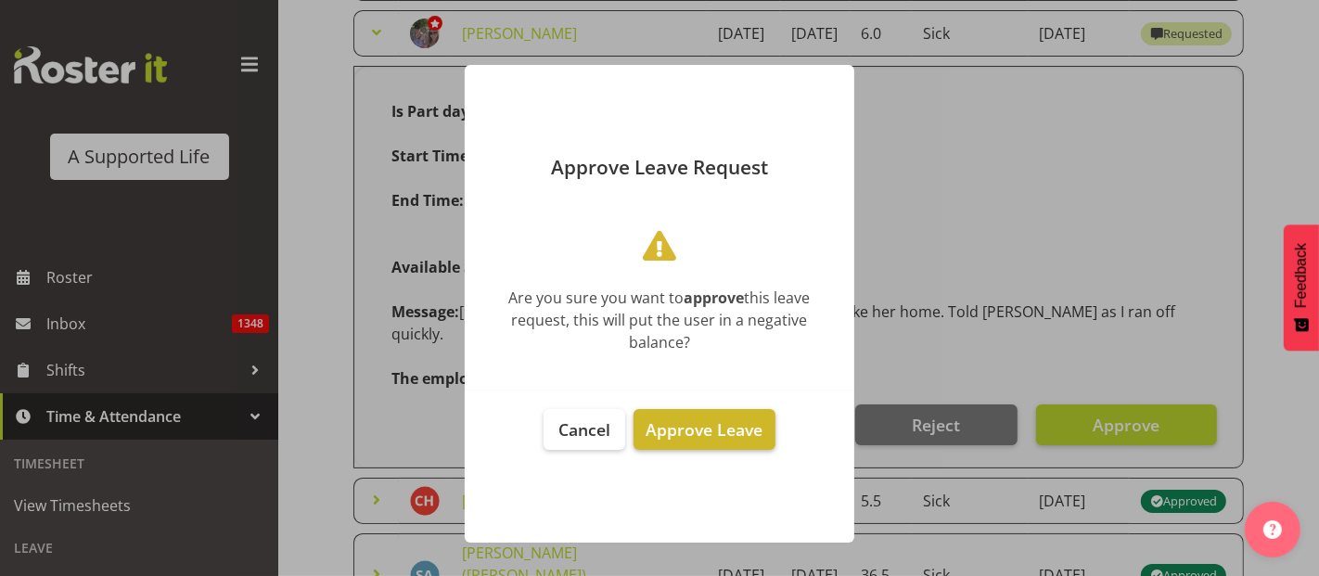
click at [742, 433] on span "Approve Leave" at bounding box center [704, 429] width 117 height 22
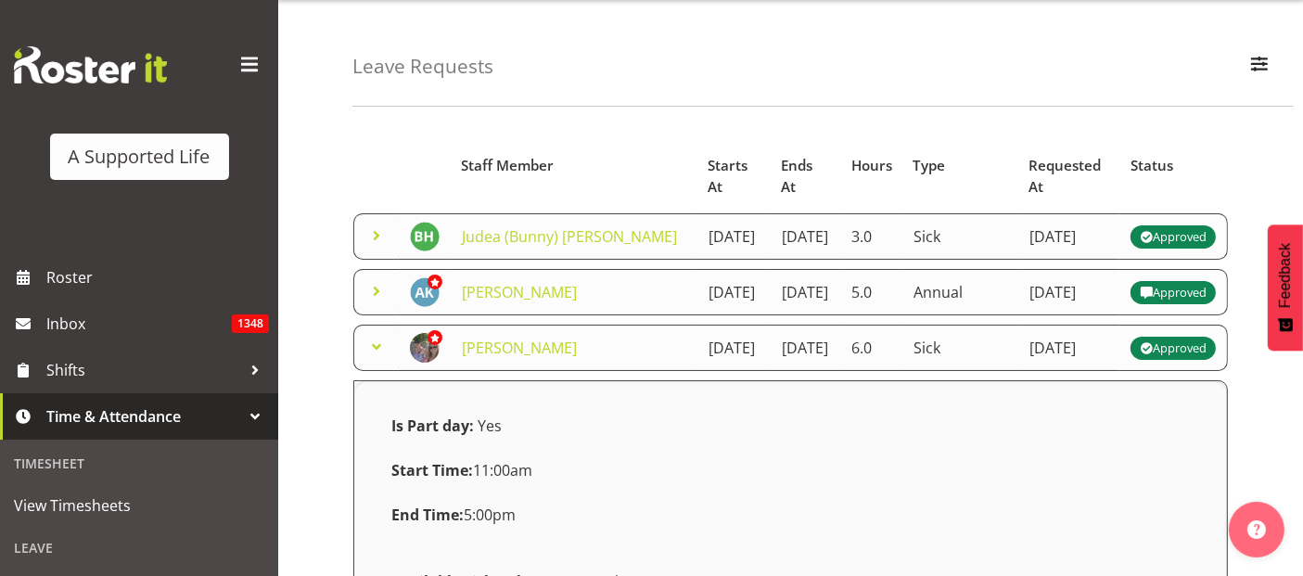
scroll to position [0, 0]
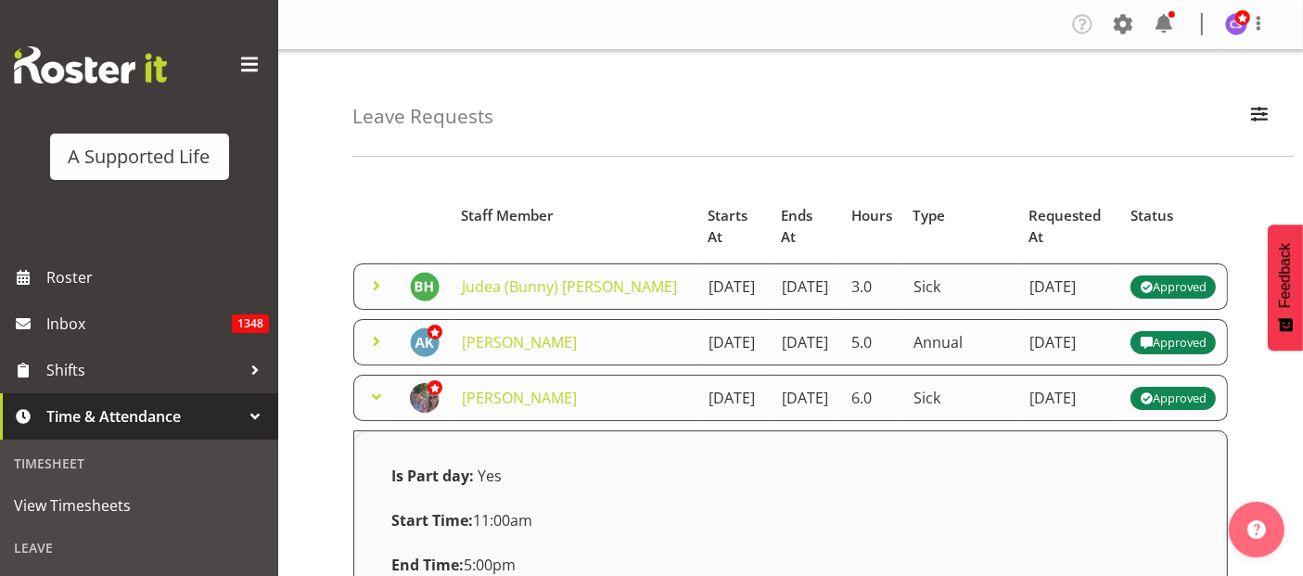
click at [521, 286] on td "Judea (Bunny) [PERSON_NAME]" at bounding box center [574, 286] width 247 height 46
click at [526, 276] on link "Judea (Bunny) [PERSON_NAME]" at bounding box center [569, 286] width 215 height 20
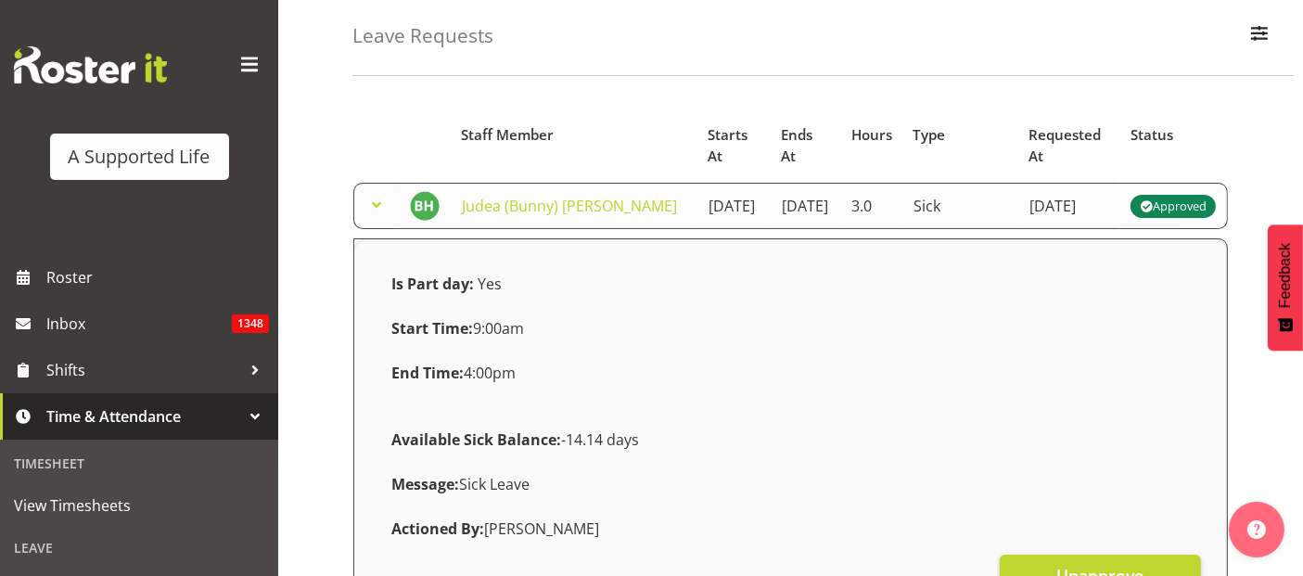
scroll to position [206, 0]
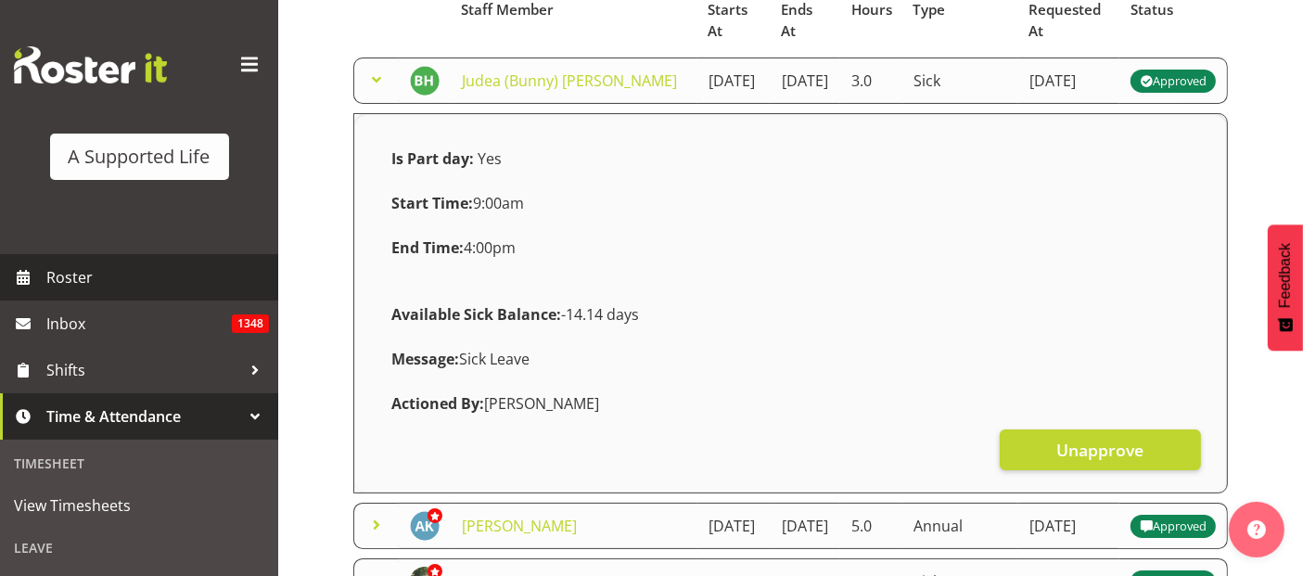
click at [107, 285] on span "Roster" at bounding box center [157, 277] width 223 height 28
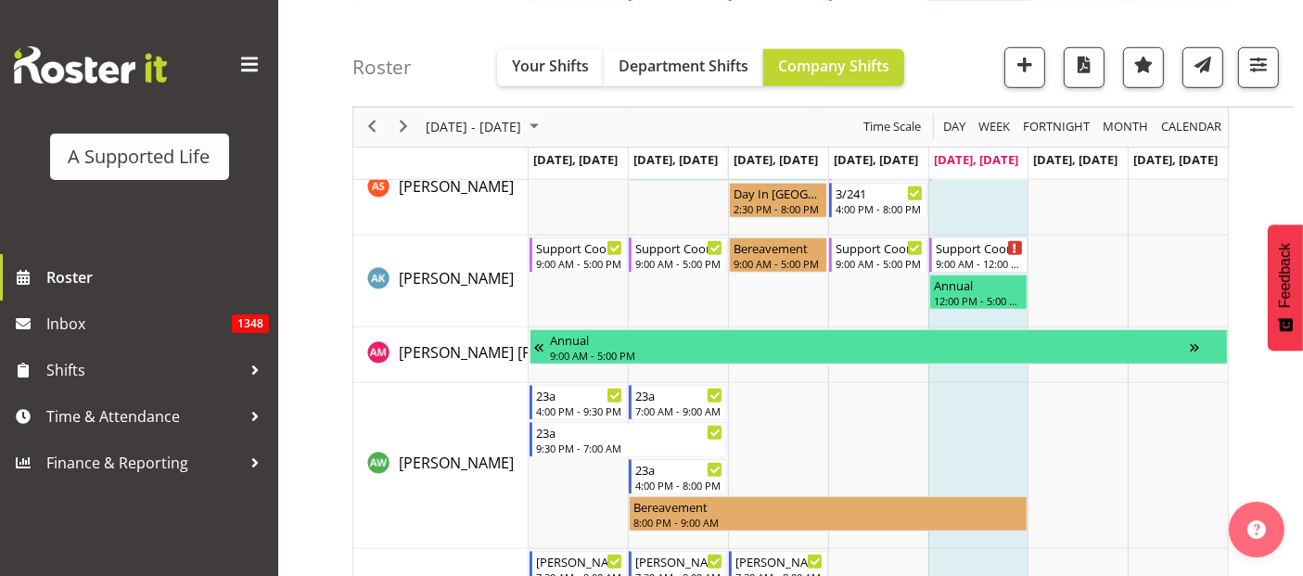
scroll to position [897, 0]
